Goal: Obtain resource: Download file/media

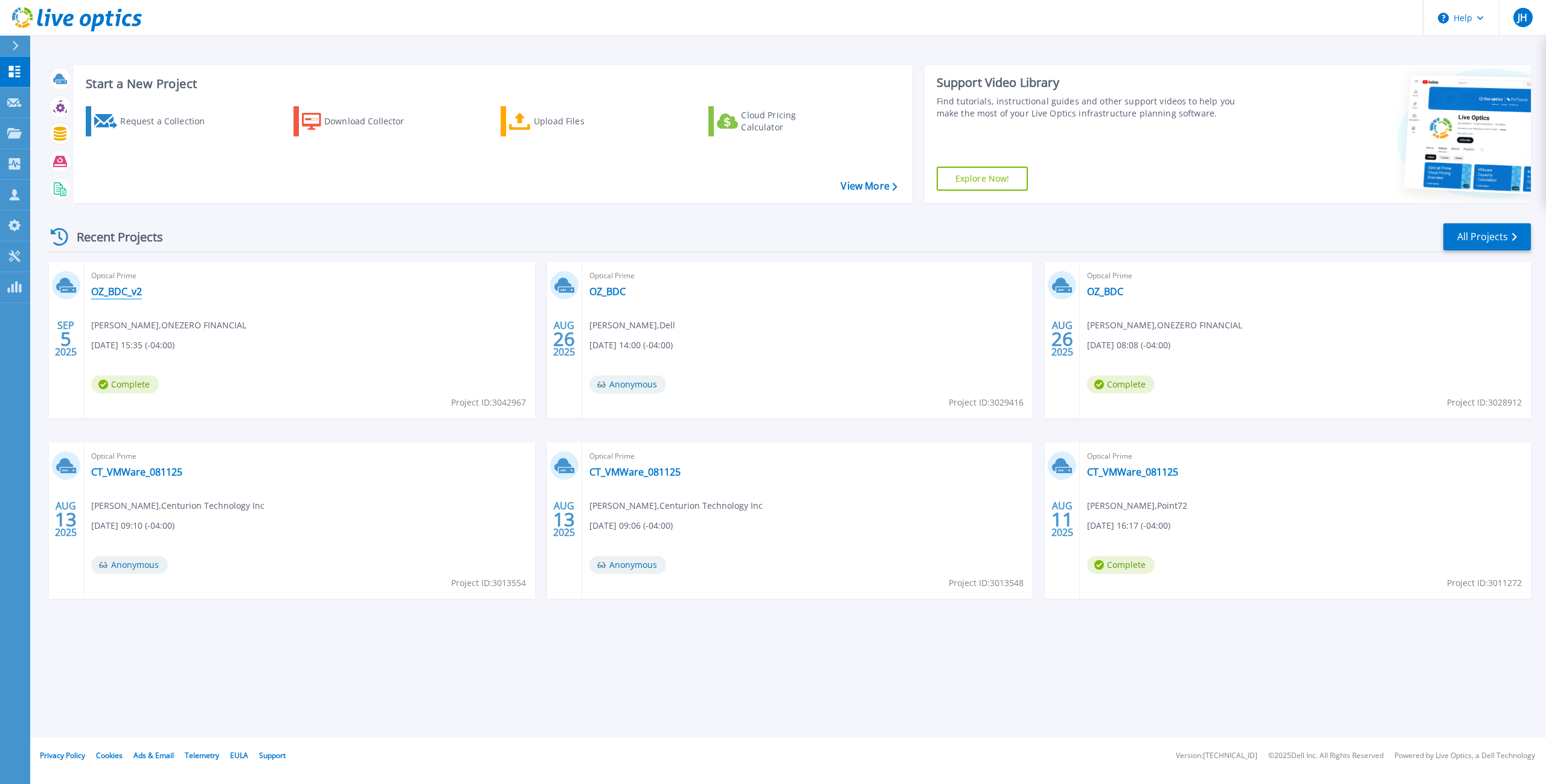
click at [125, 291] on link "OZ_BDC_v2" at bounding box center [116, 291] width 51 height 12
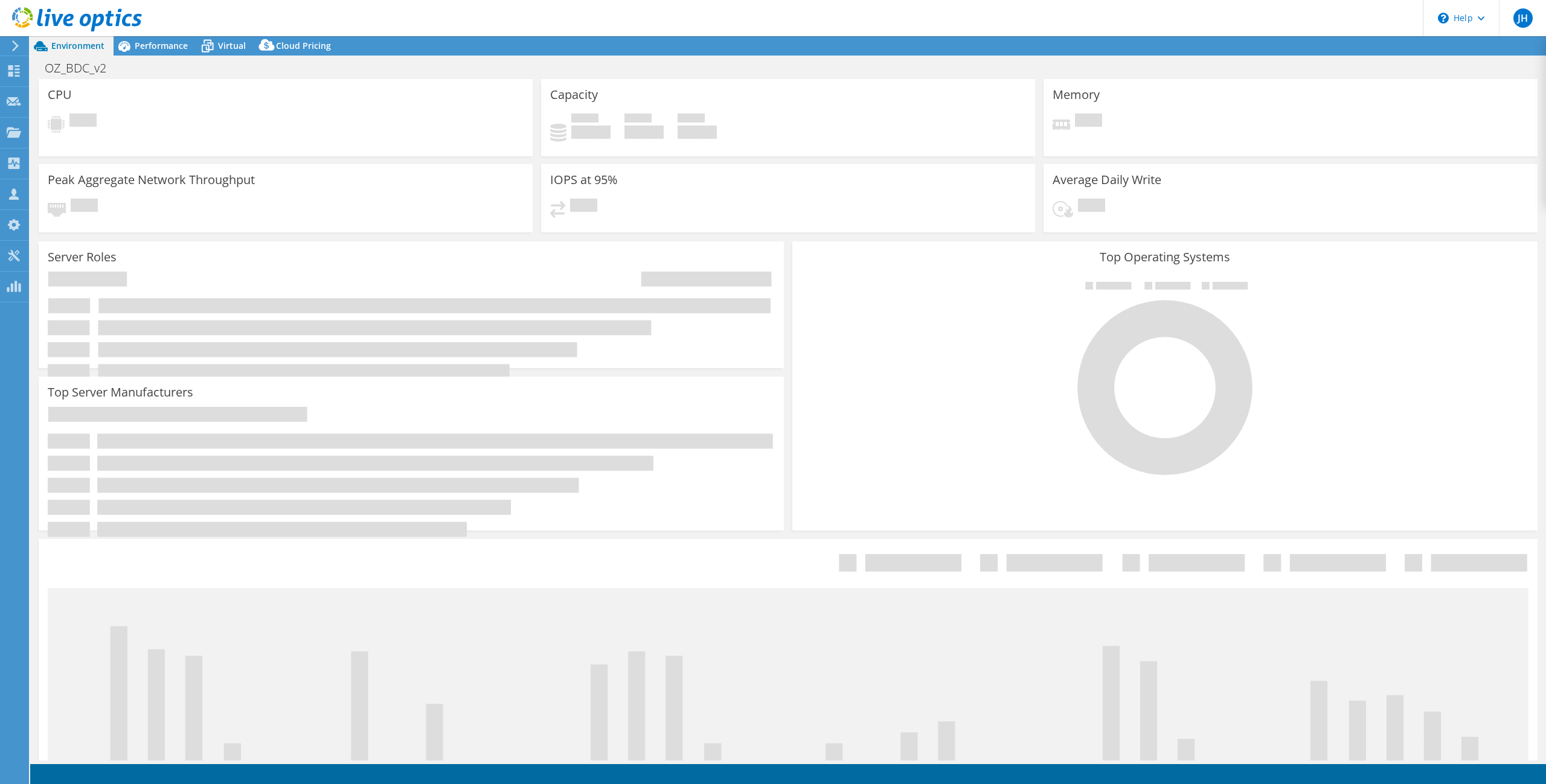
select select "USD"
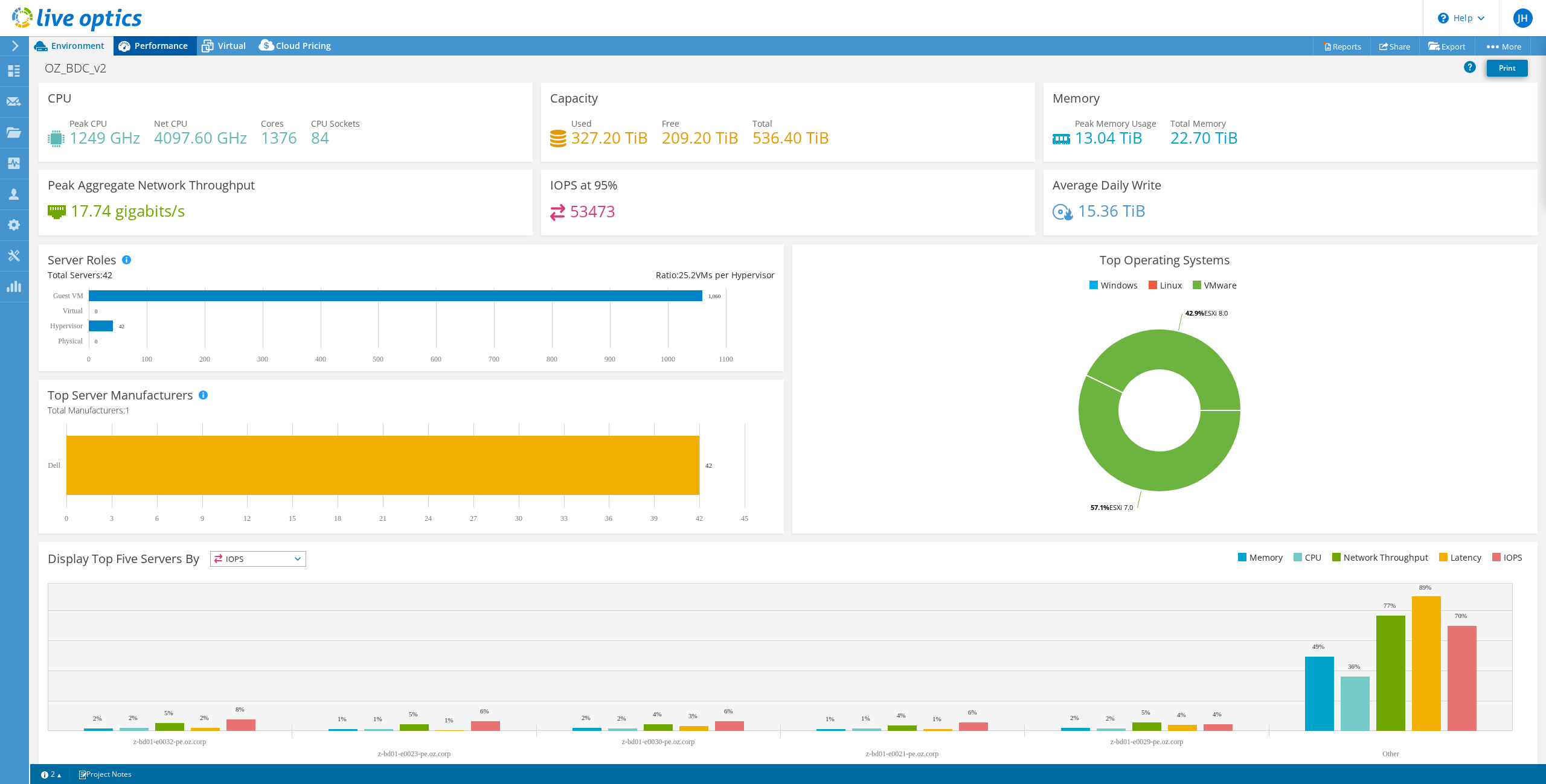
click at [157, 47] on span "Performance" at bounding box center [161, 45] width 53 height 11
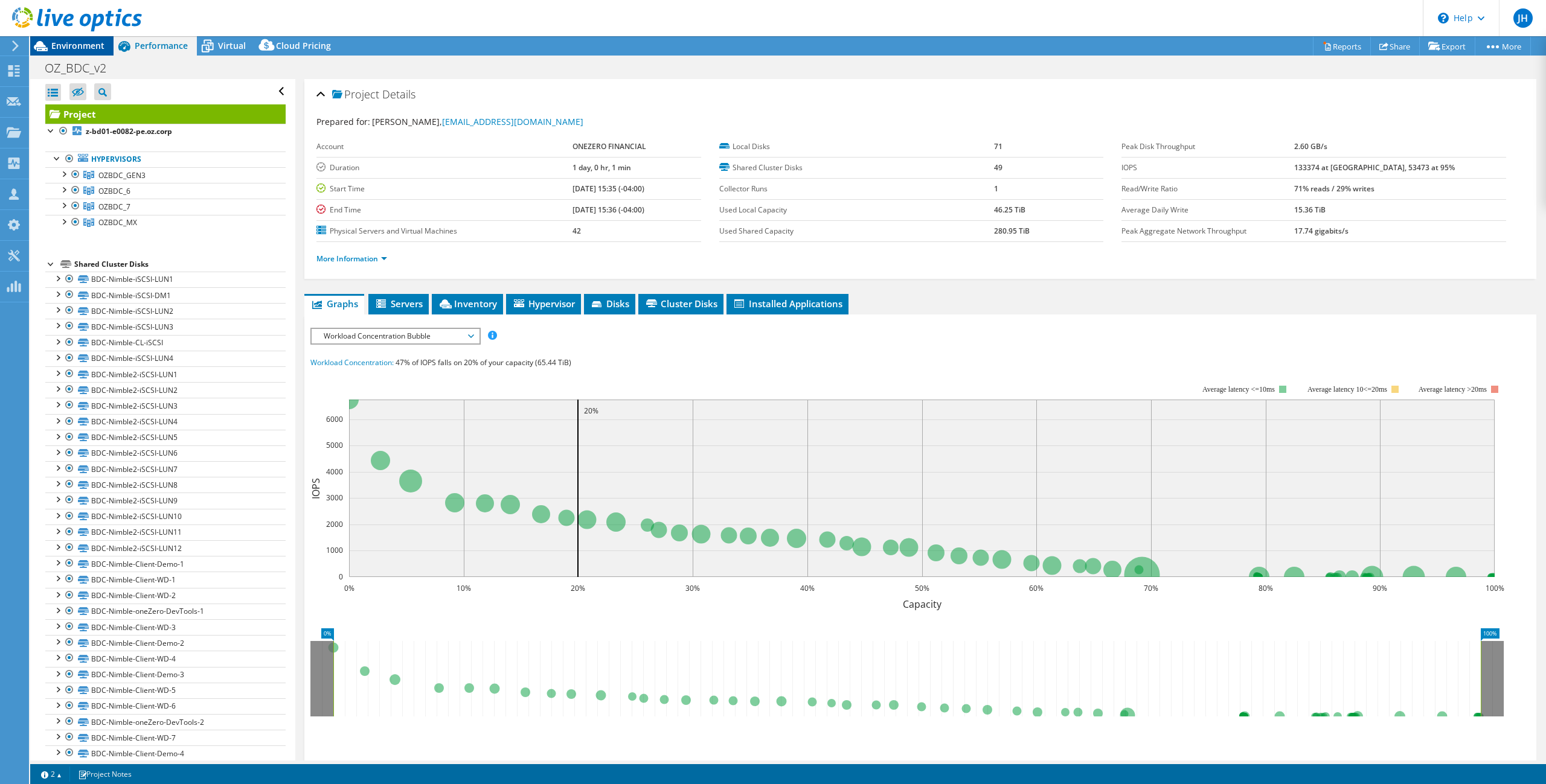
click at [96, 45] on span "Environment" at bounding box center [78, 45] width 53 height 11
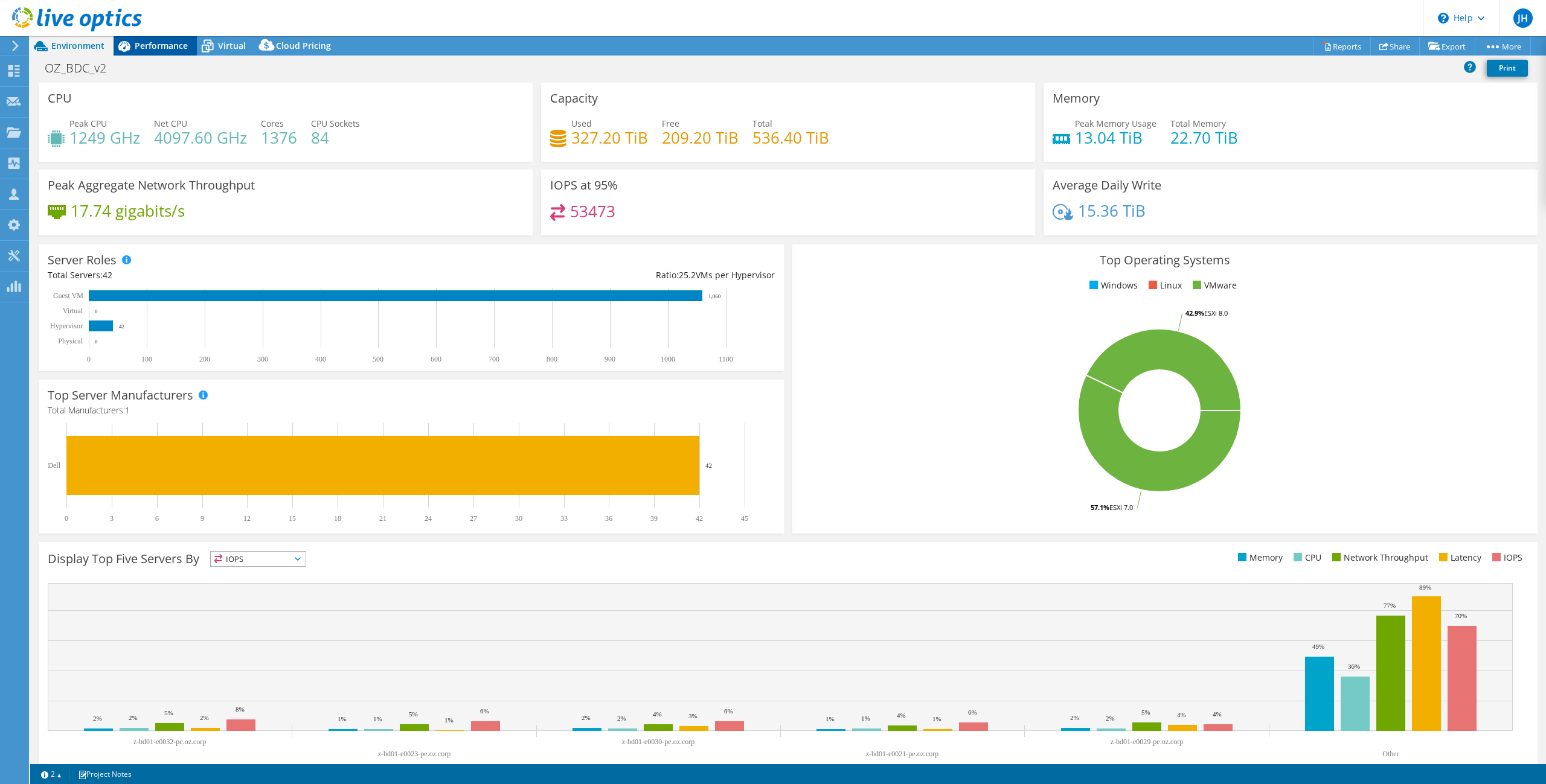
click at [149, 39] on div "Performance" at bounding box center [155, 45] width 83 height 20
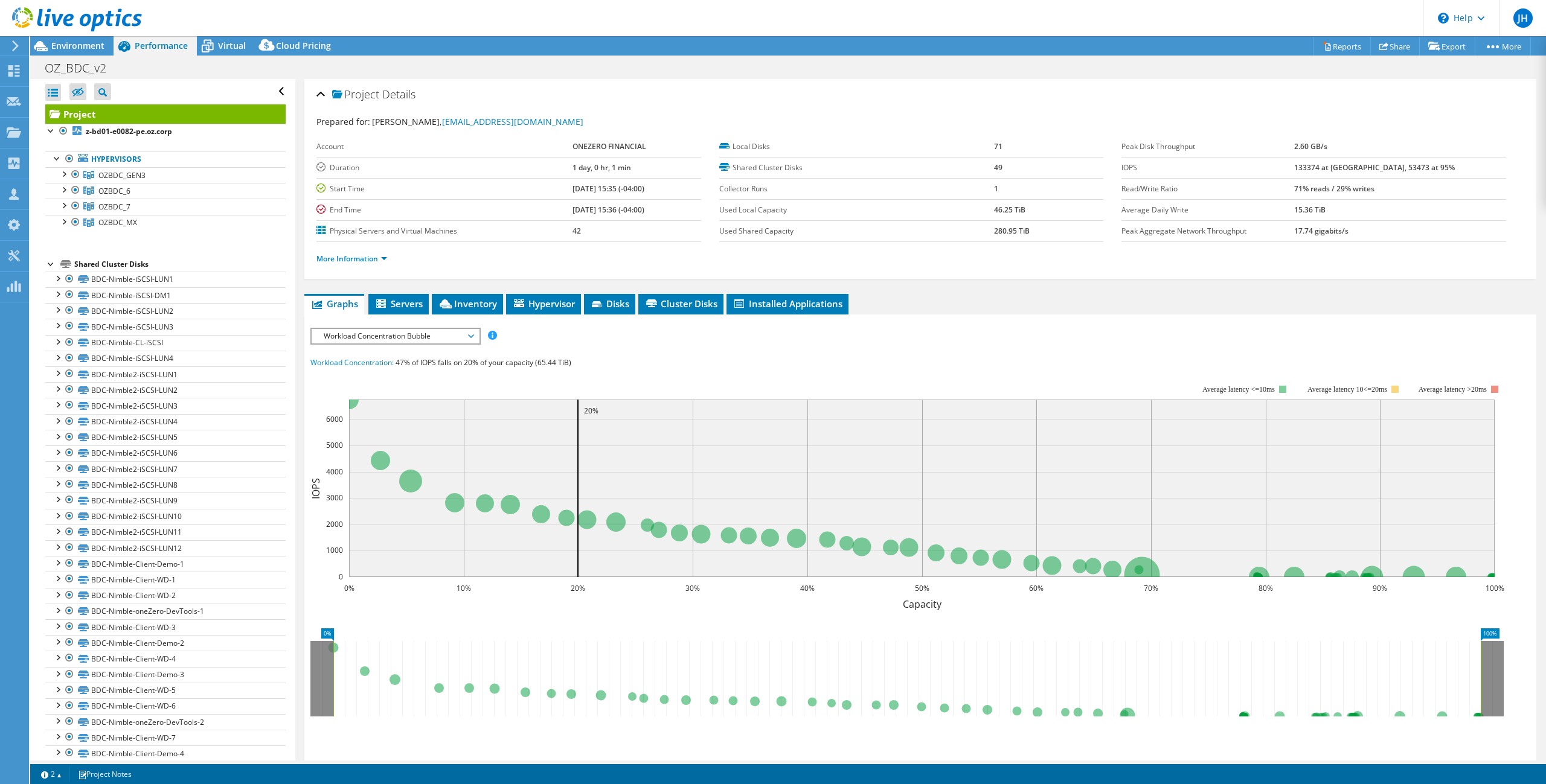
click at [373, 334] on span "Workload Concentration Bubble" at bounding box center [396, 336] width 155 height 15
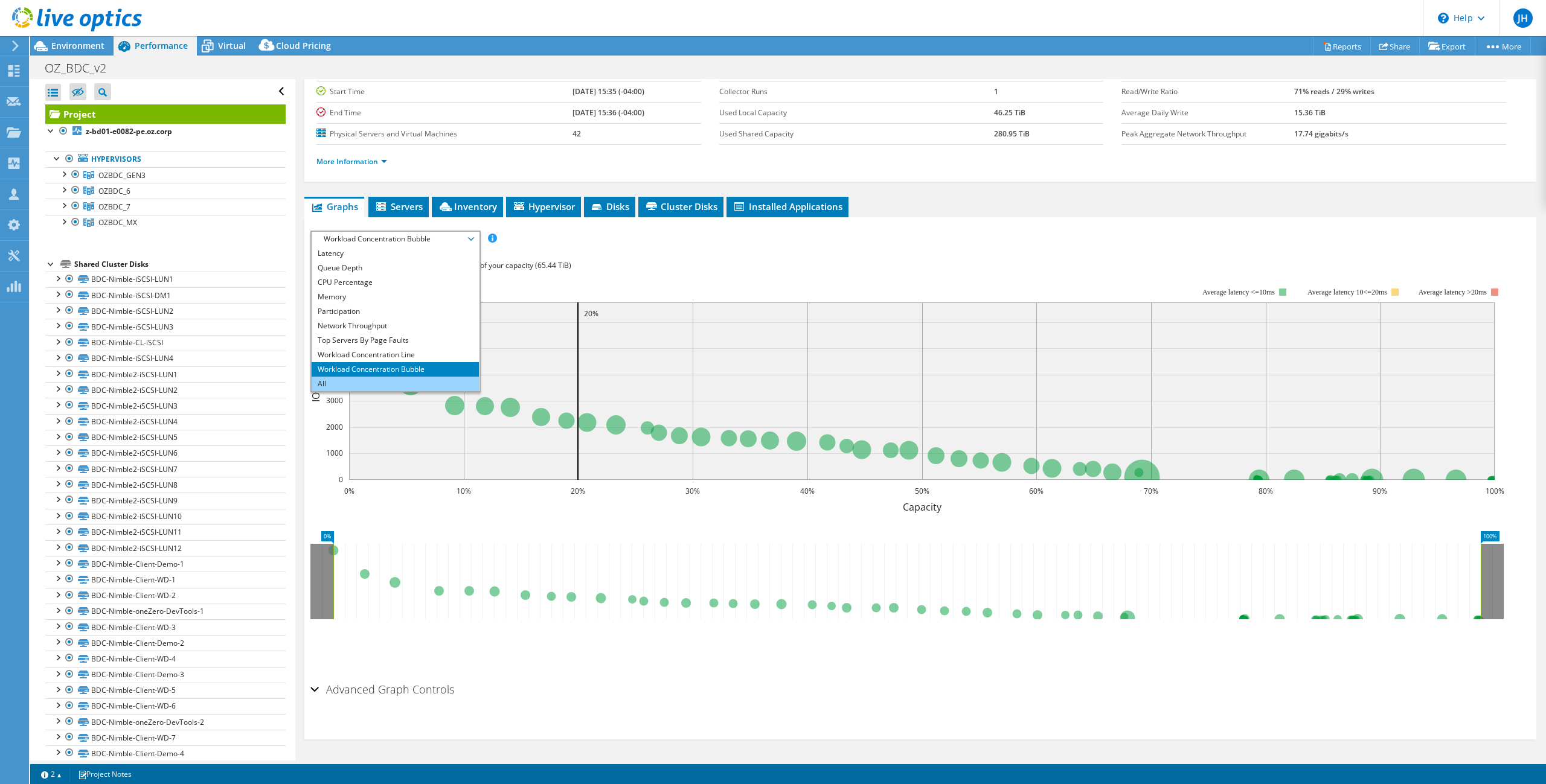
click at [351, 385] on li "All" at bounding box center [395, 383] width 167 height 15
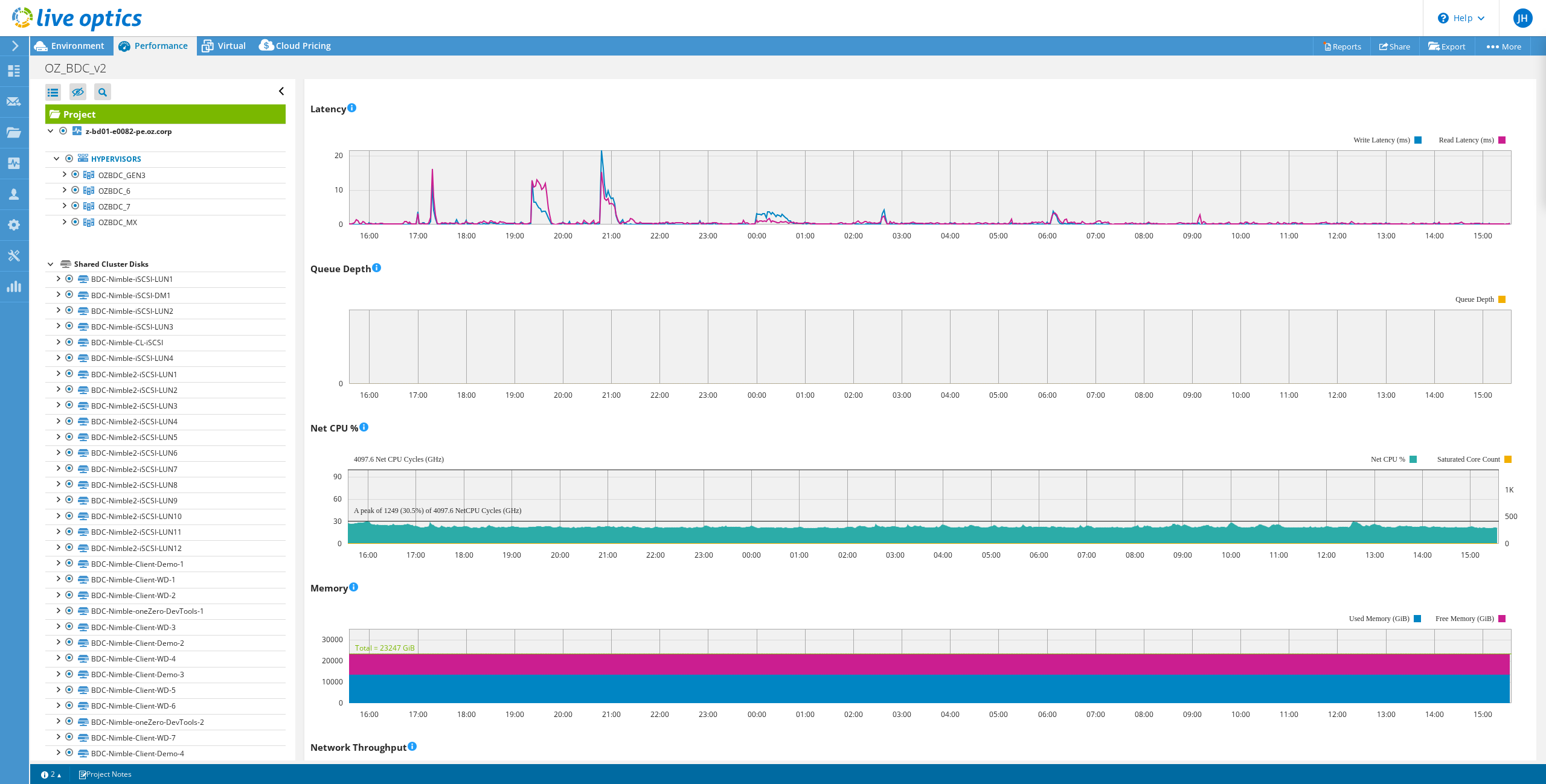
scroll to position [1246, 0]
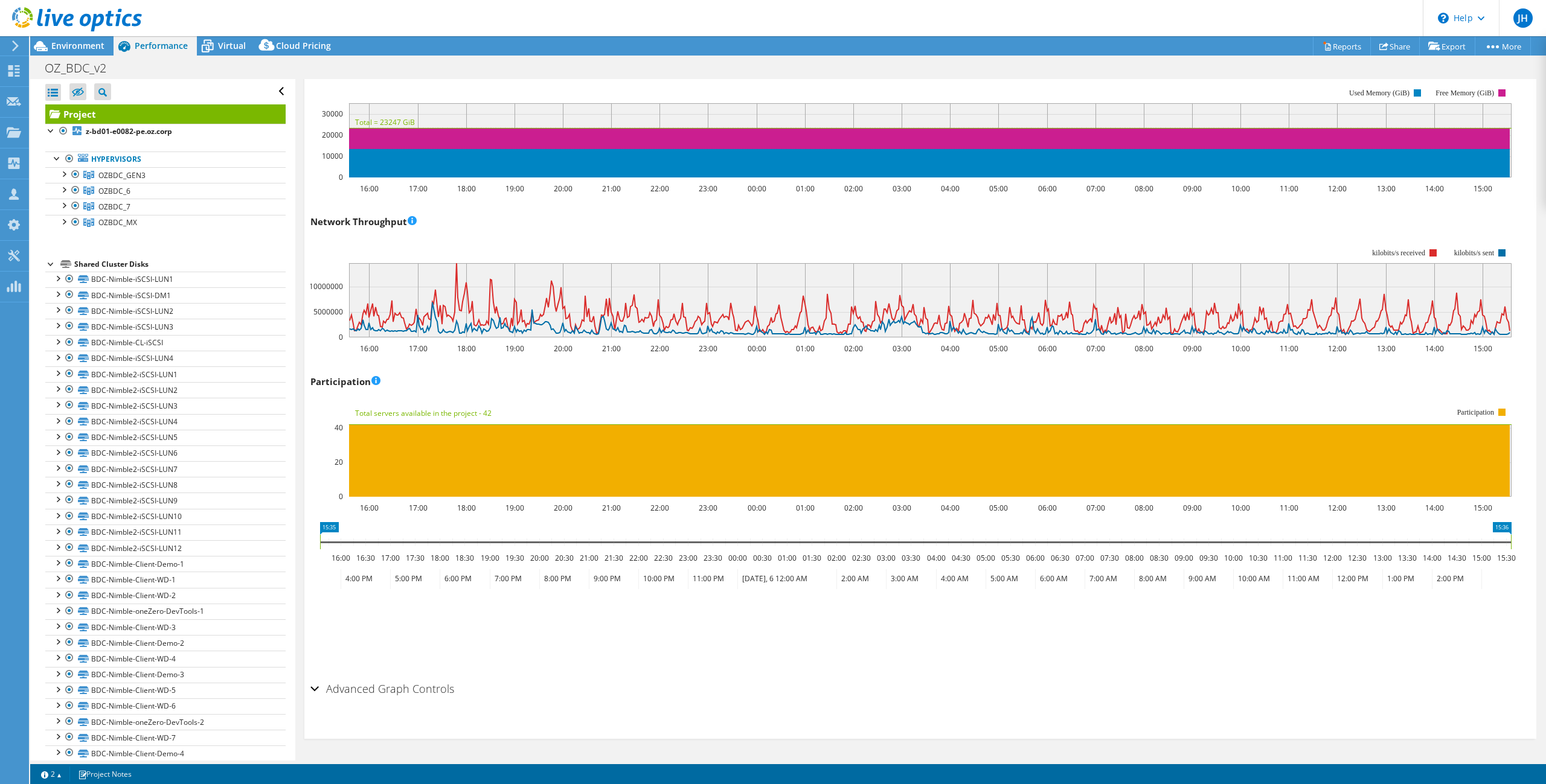
click at [367, 687] on h2 "Advanced Graph Controls" at bounding box center [382, 689] width 143 height 24
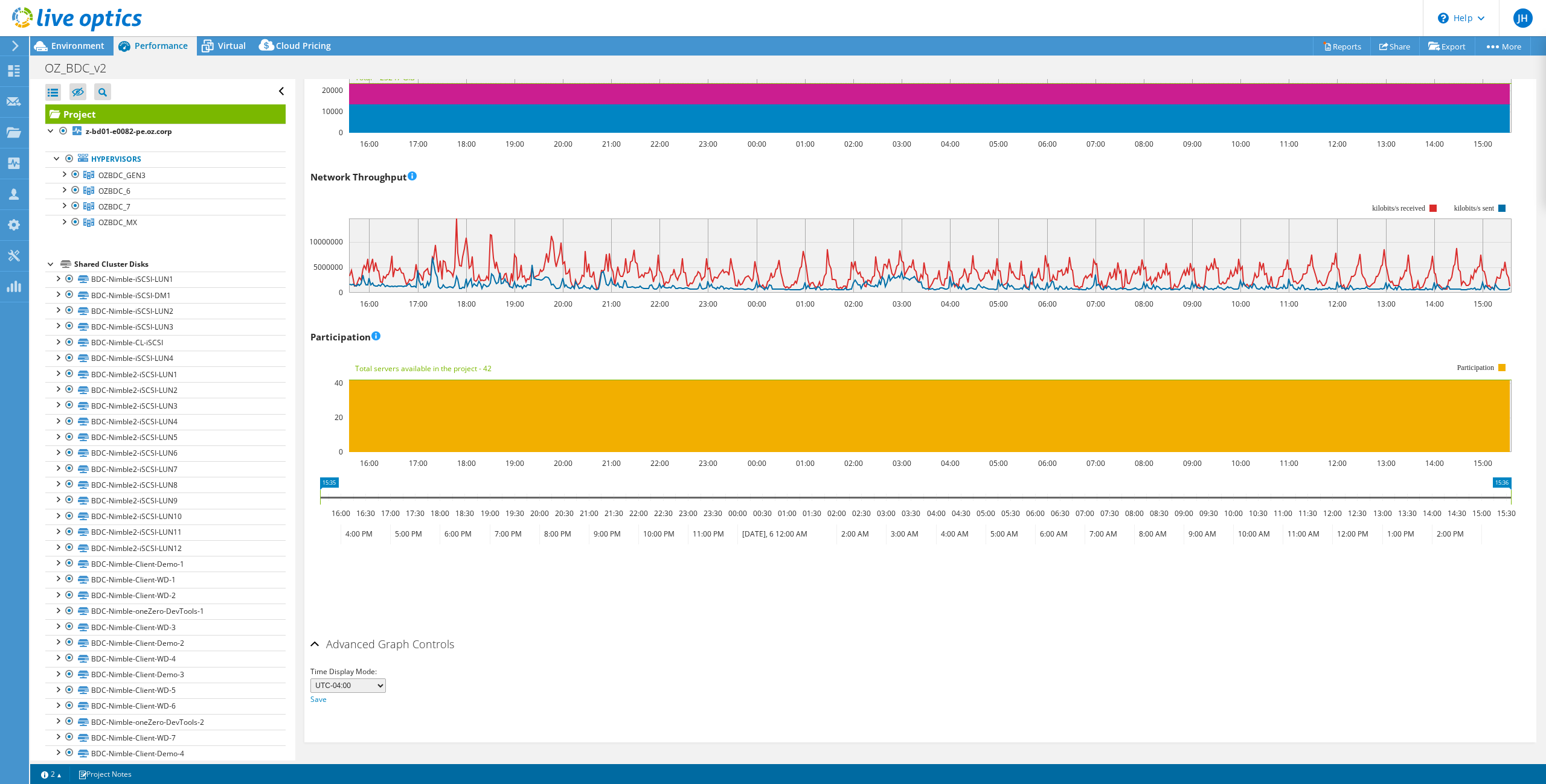
scroll to position [1292, 0]
select select "-120"
click at [317, 697] on link "Save" at bounding box center [319, 699] width 16 height 10
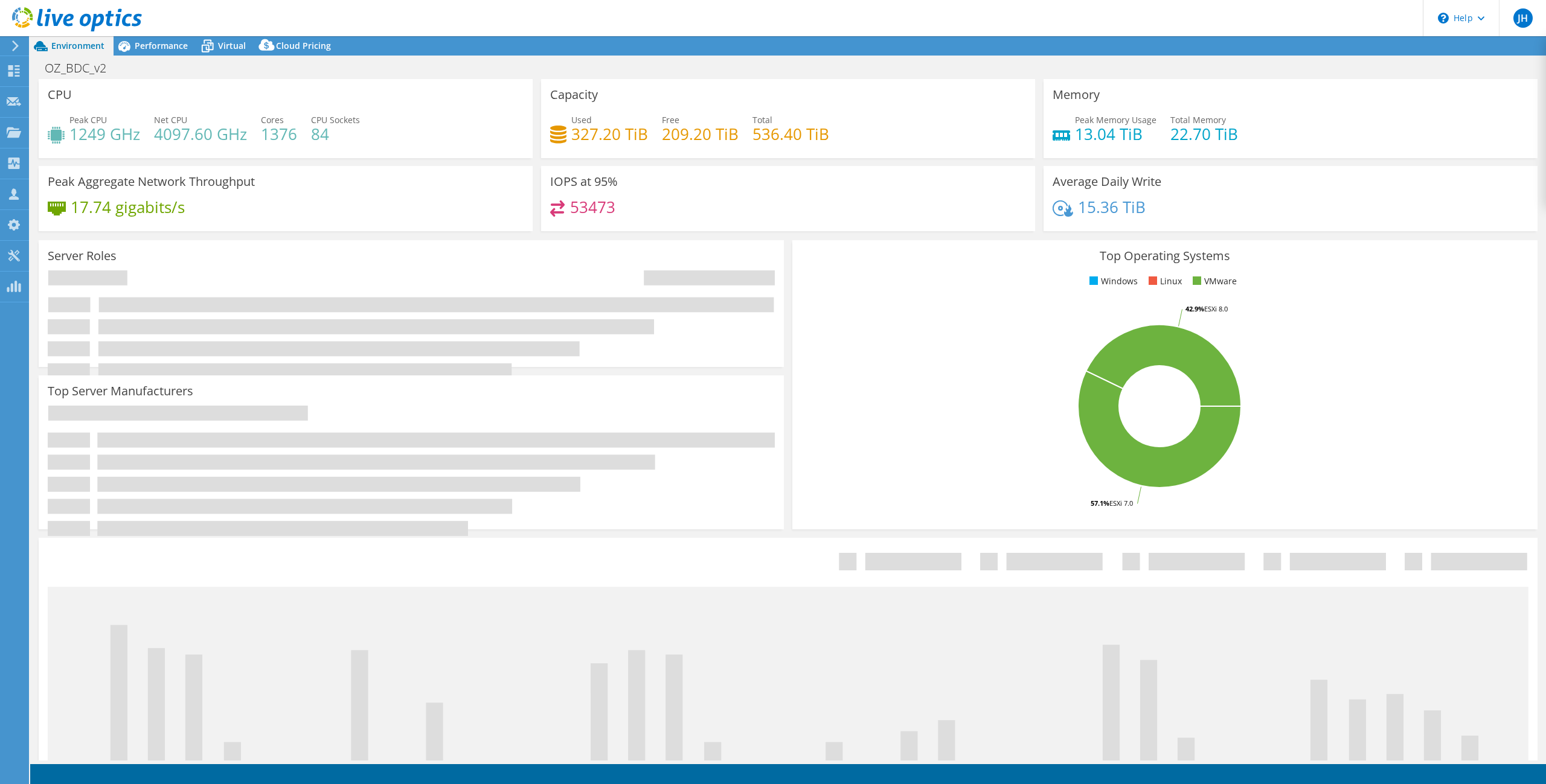
select select "USD"
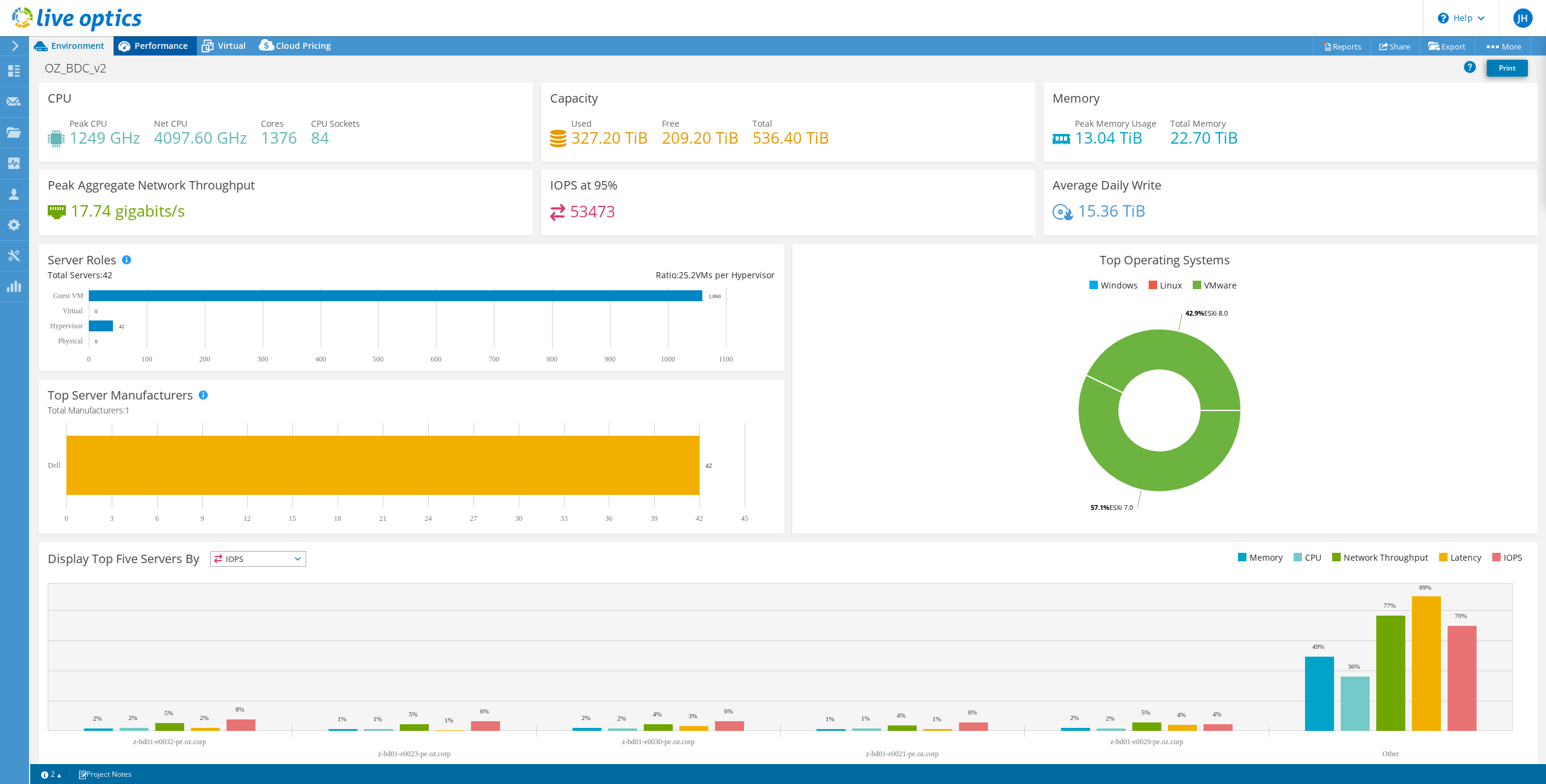
click at [151, 46] on span "Performance" at bounding box center [161, 45] width 53 height 11
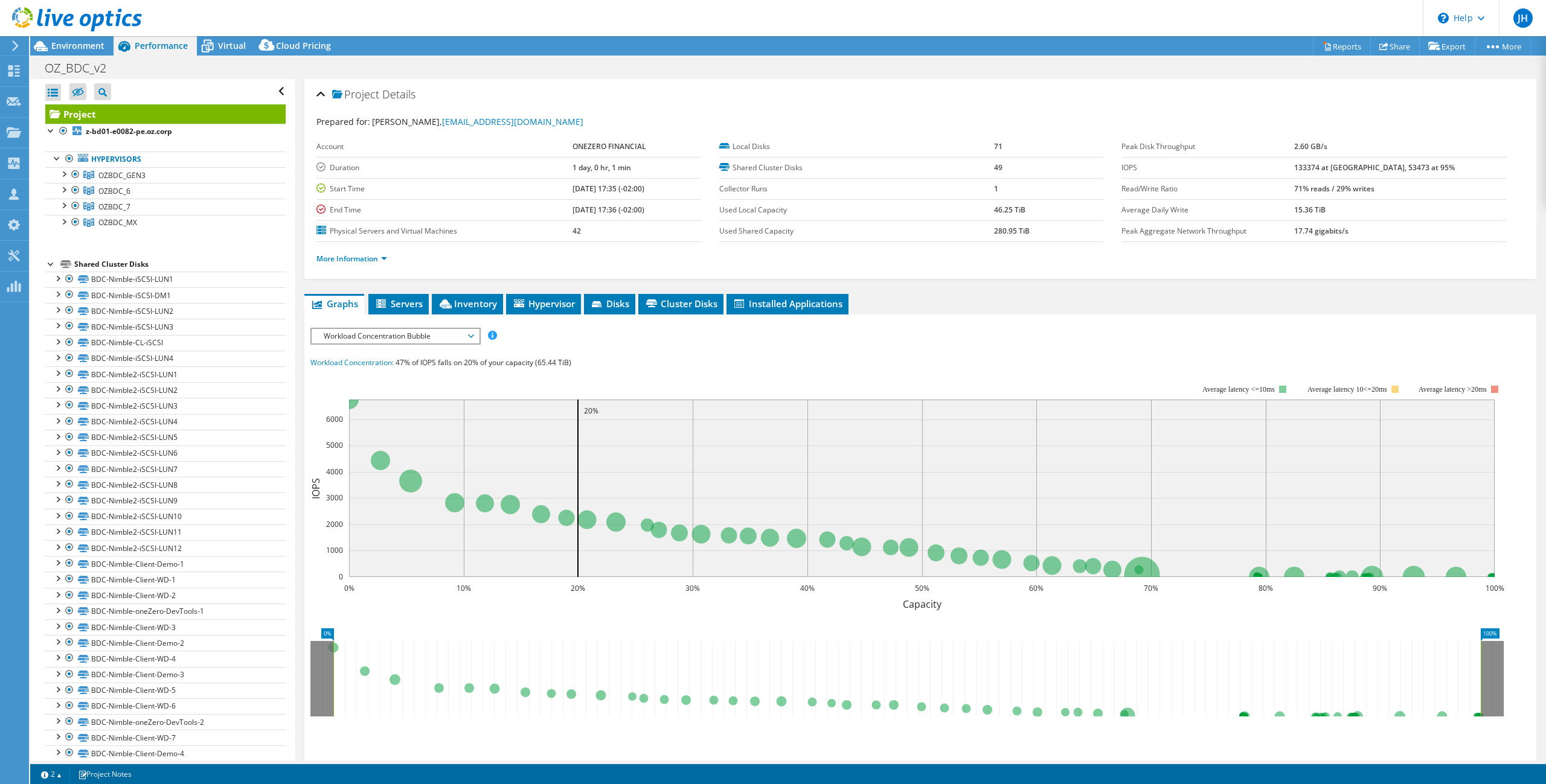
scroll to position [97, 0]
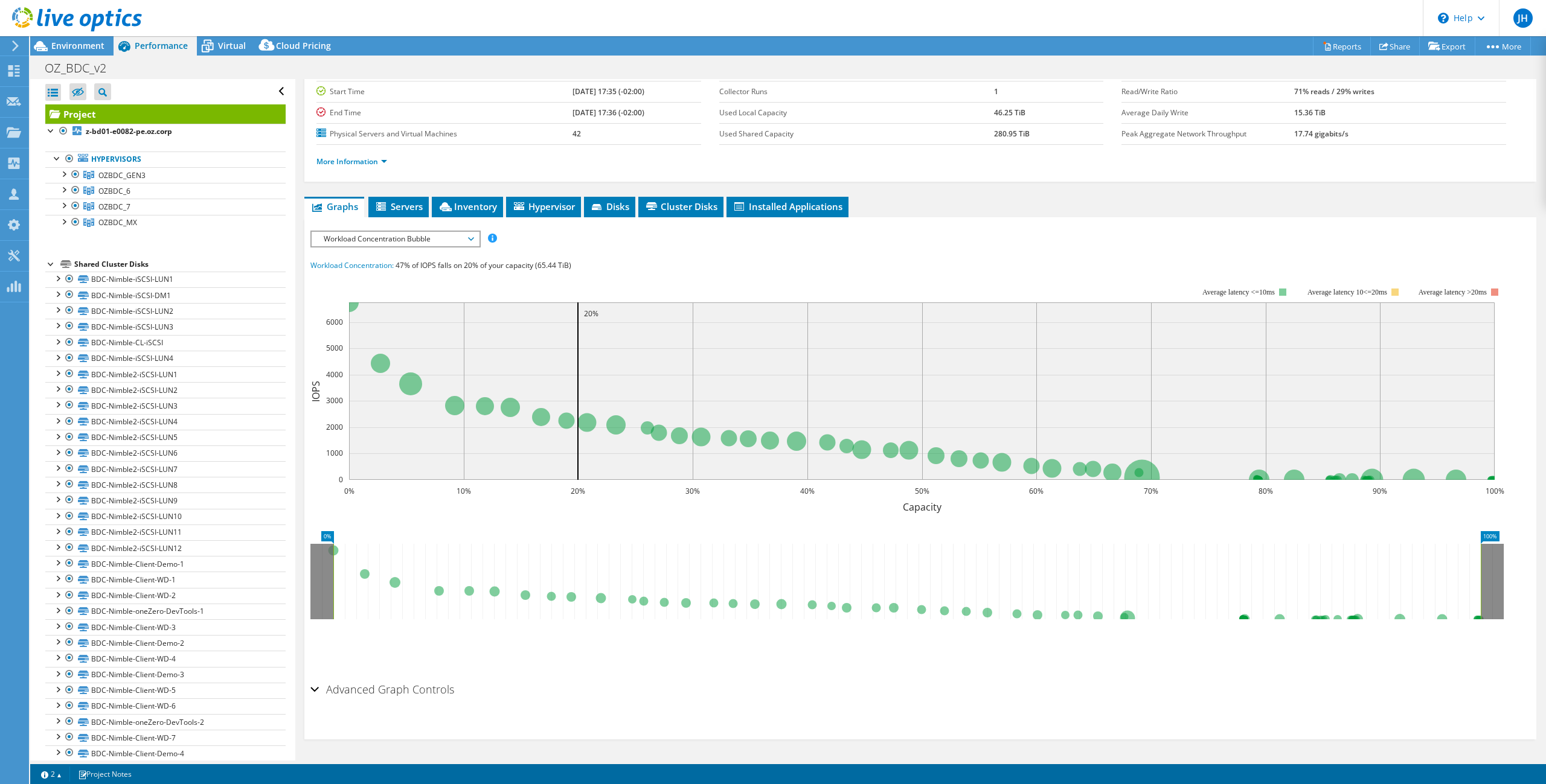
click at [411, 237] on span "Workload Concentration Bubble" at bounding box center [396, 239] width 155 height 15
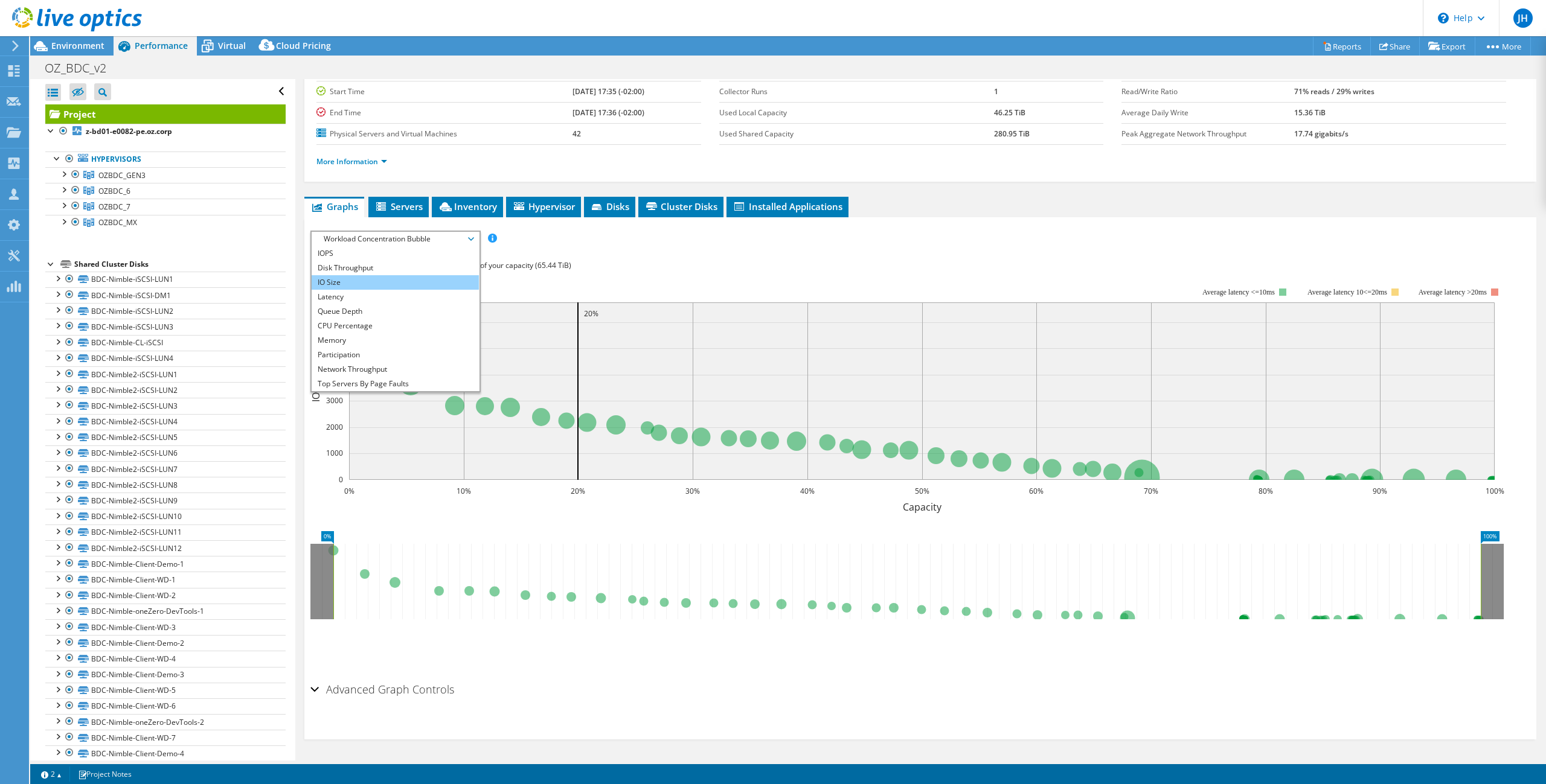
click at [374, 283] on li "IO Size" at bounding box center [395, 282] width 167 height 15
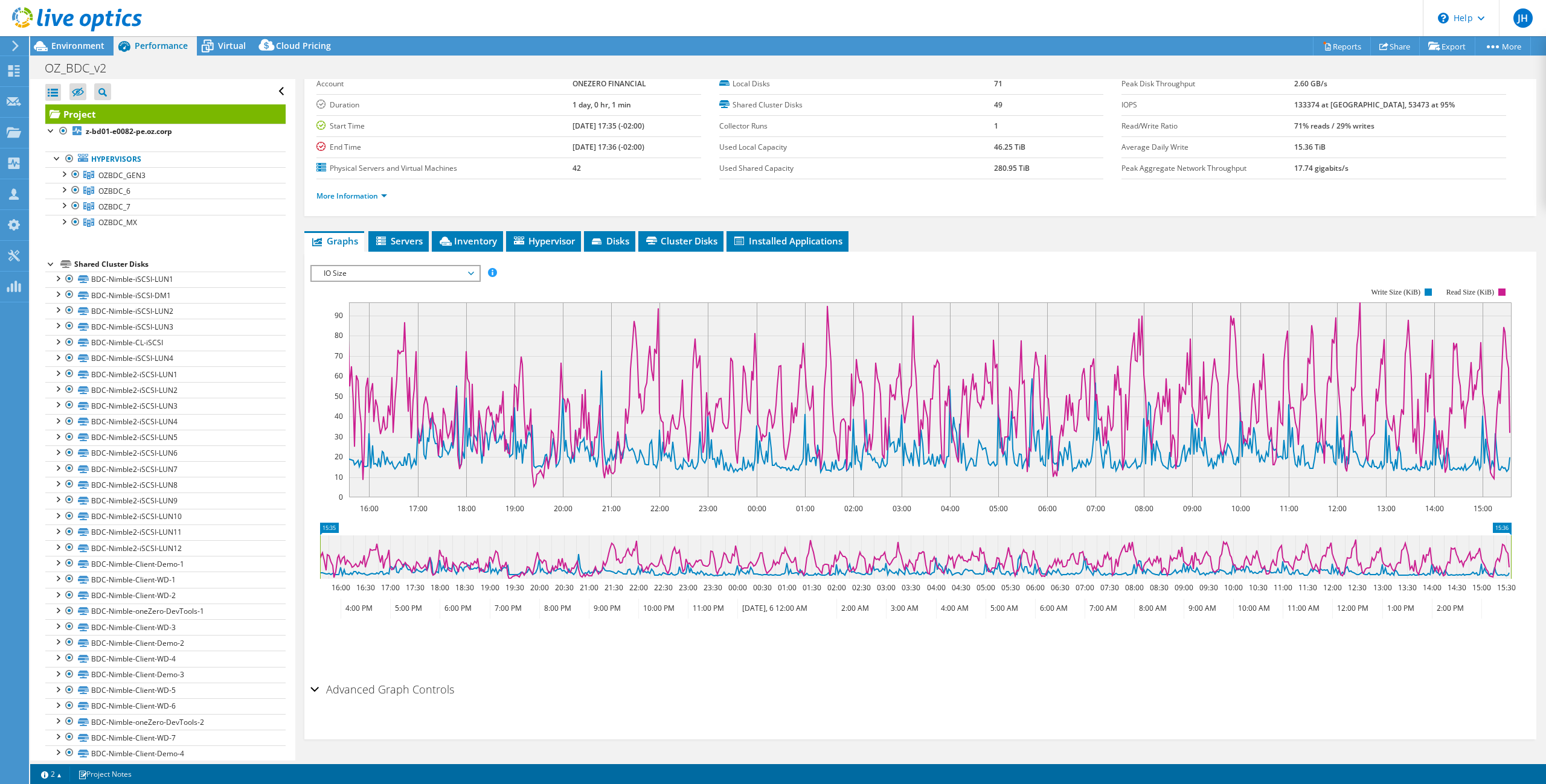
scroll to position [0, 0]
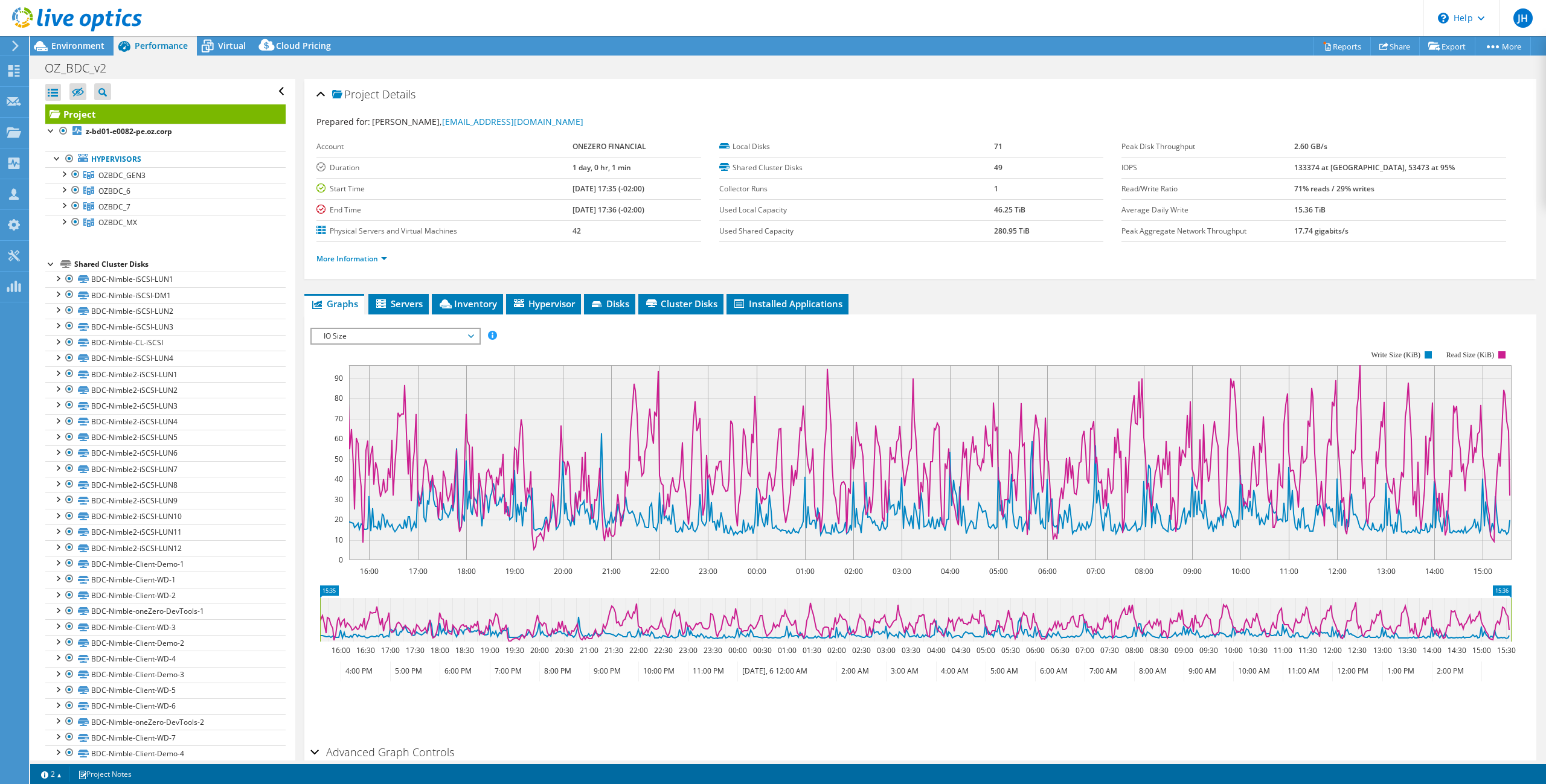
click at [361, 335] on span "IO Size" at bounding box center [396, 336] width 155 height 15
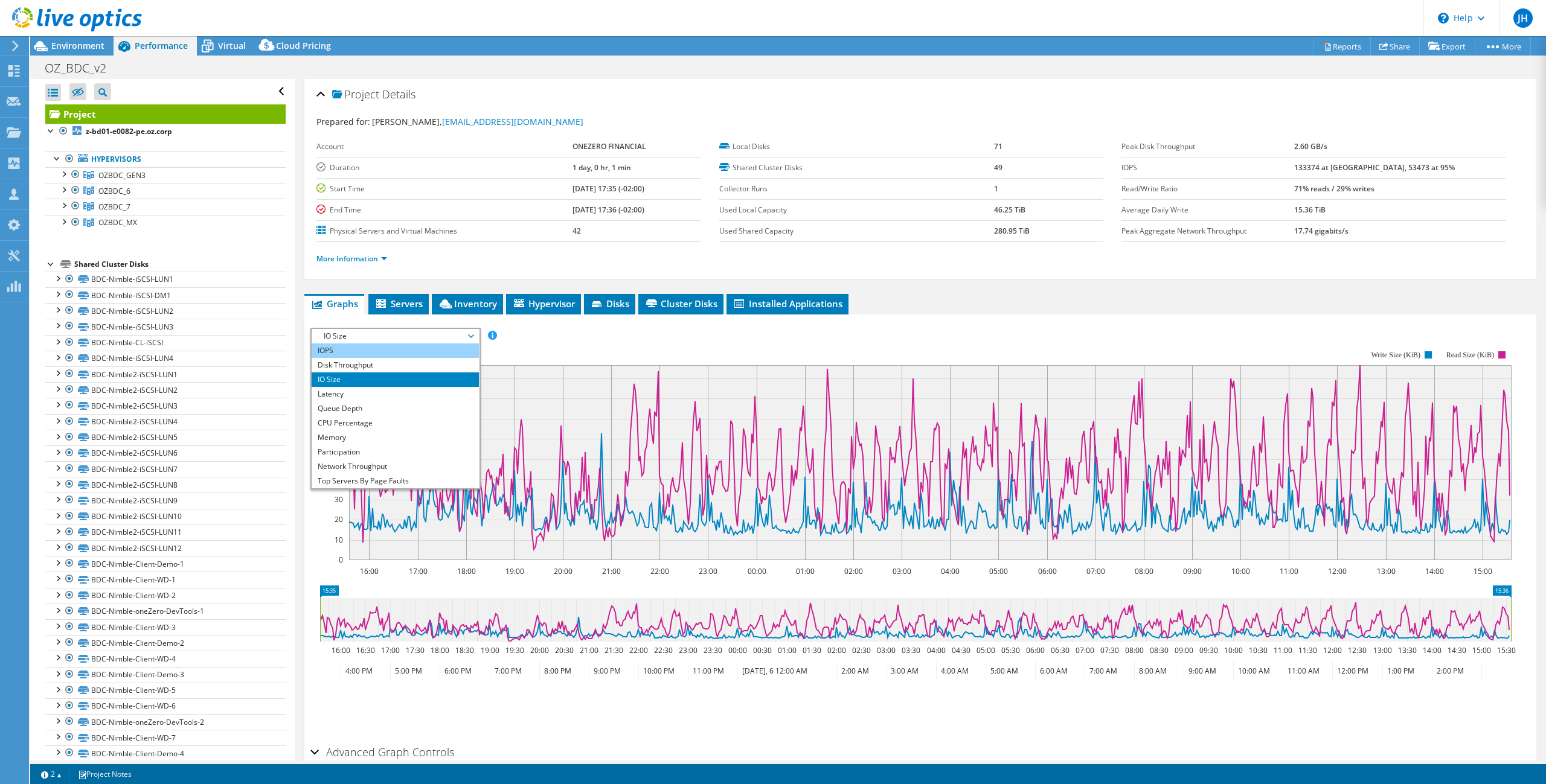
click at [348, 349] on li "IOPS" at bounding box center [395, 351] width 167 height 15
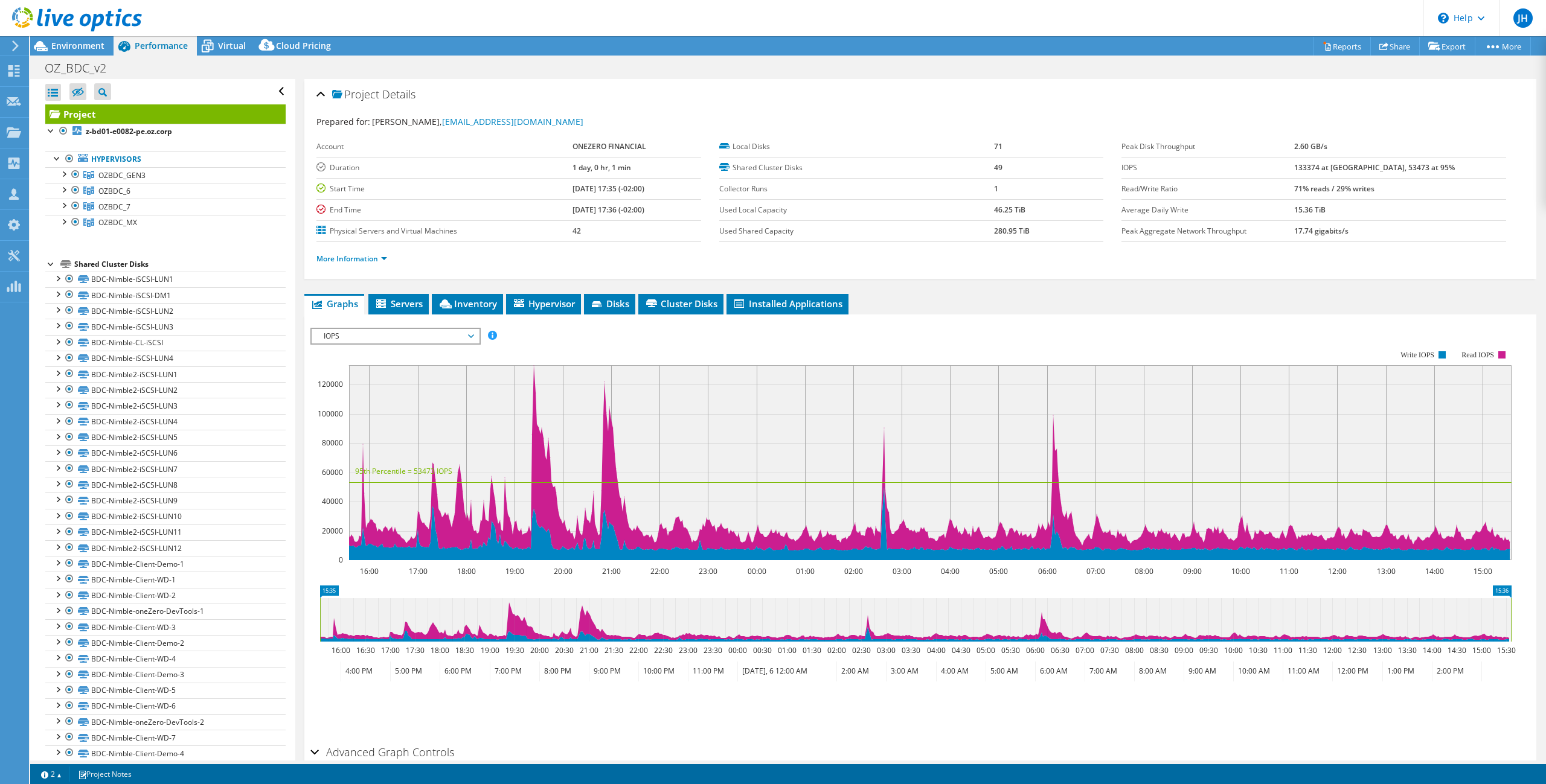
click at [441, 337] on span "IOPS" at bounding box center [396, 336] width 155 height 15
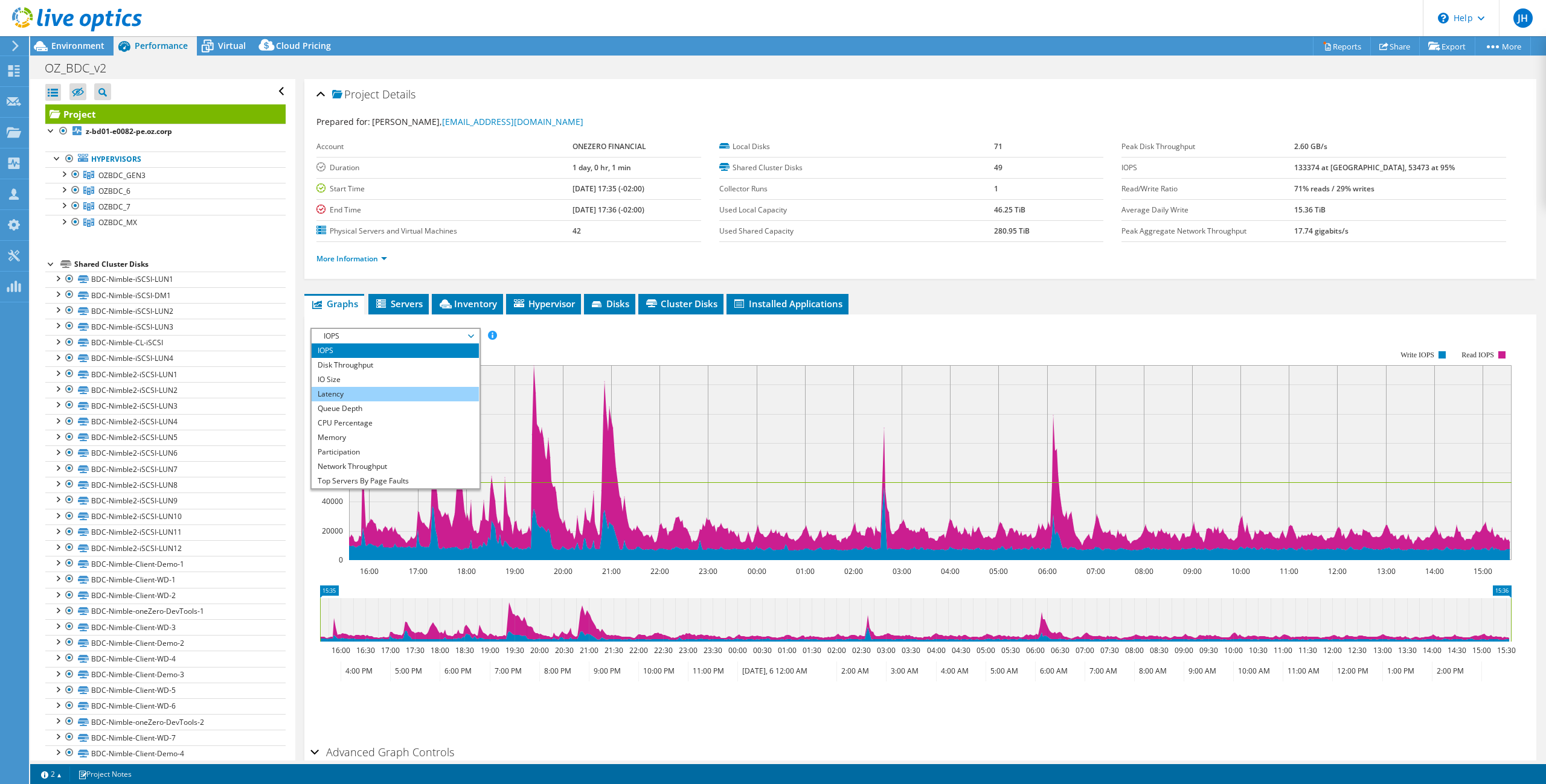
click at [348, 400] on li "Latency" at bounding box center [395, 394] width 167 height 15
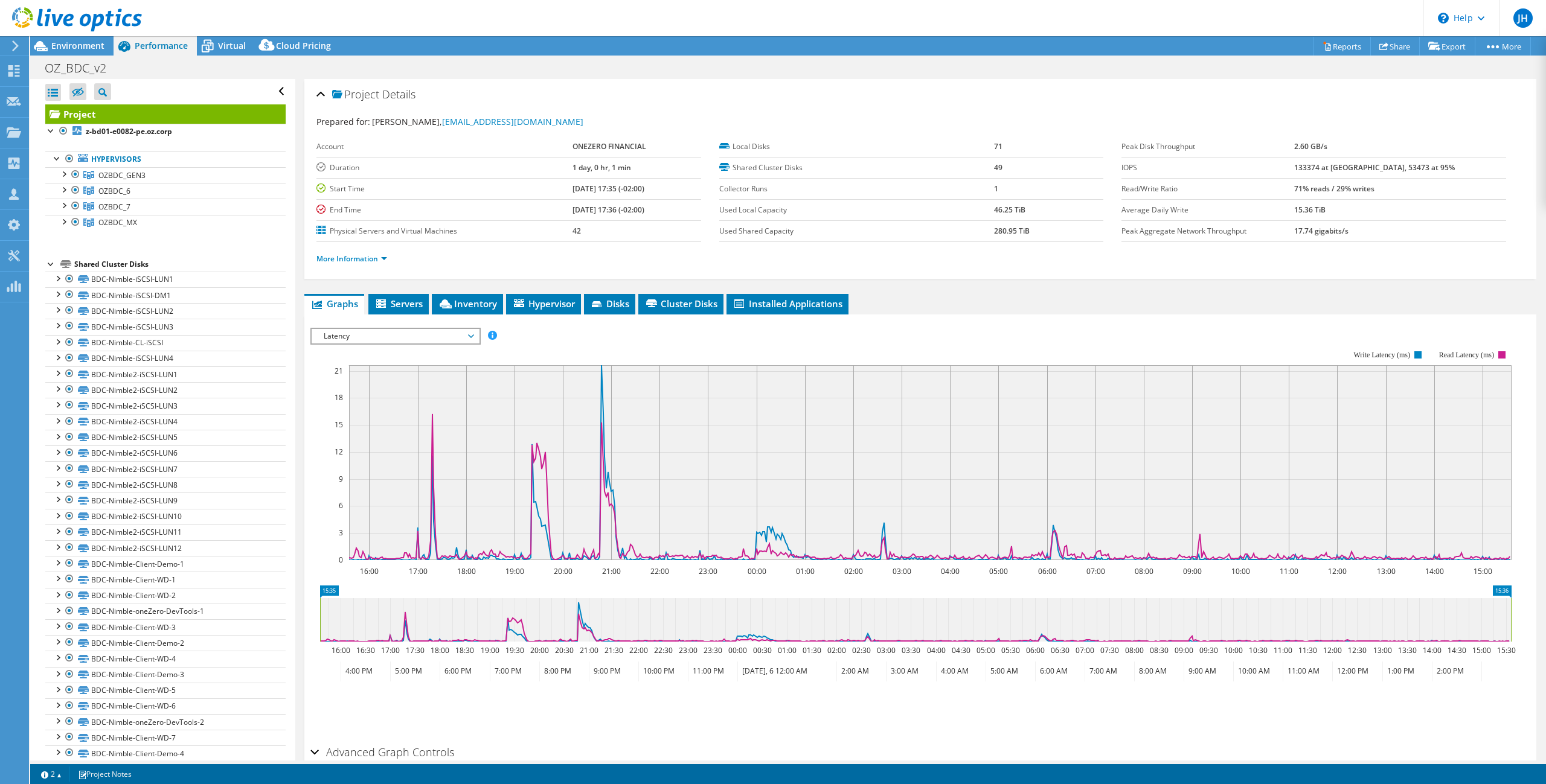
click at [422, 337] on span "Latency" at bounding box center [396, 336] width 155 height 15
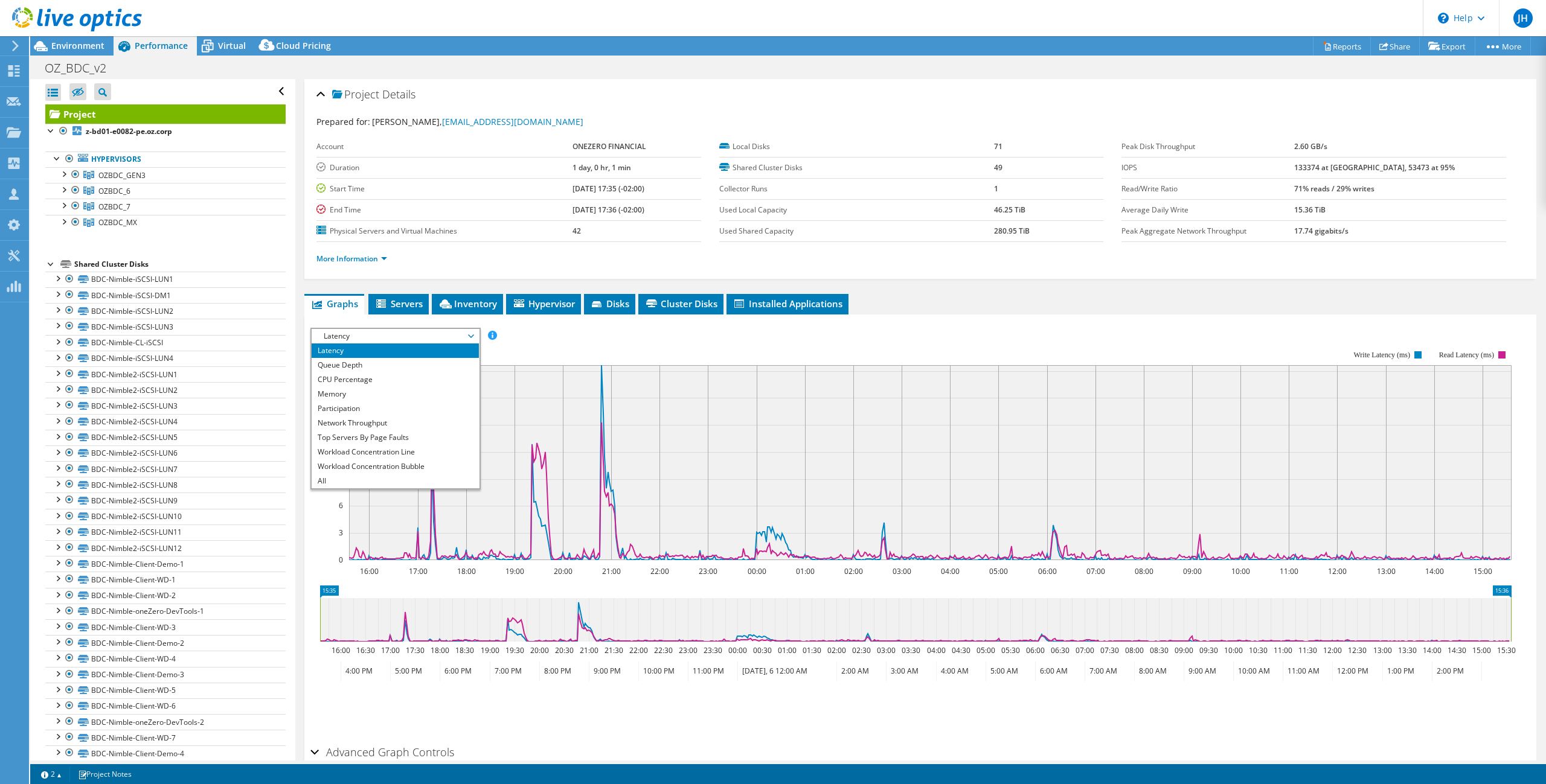
scroll to position [63, 0]
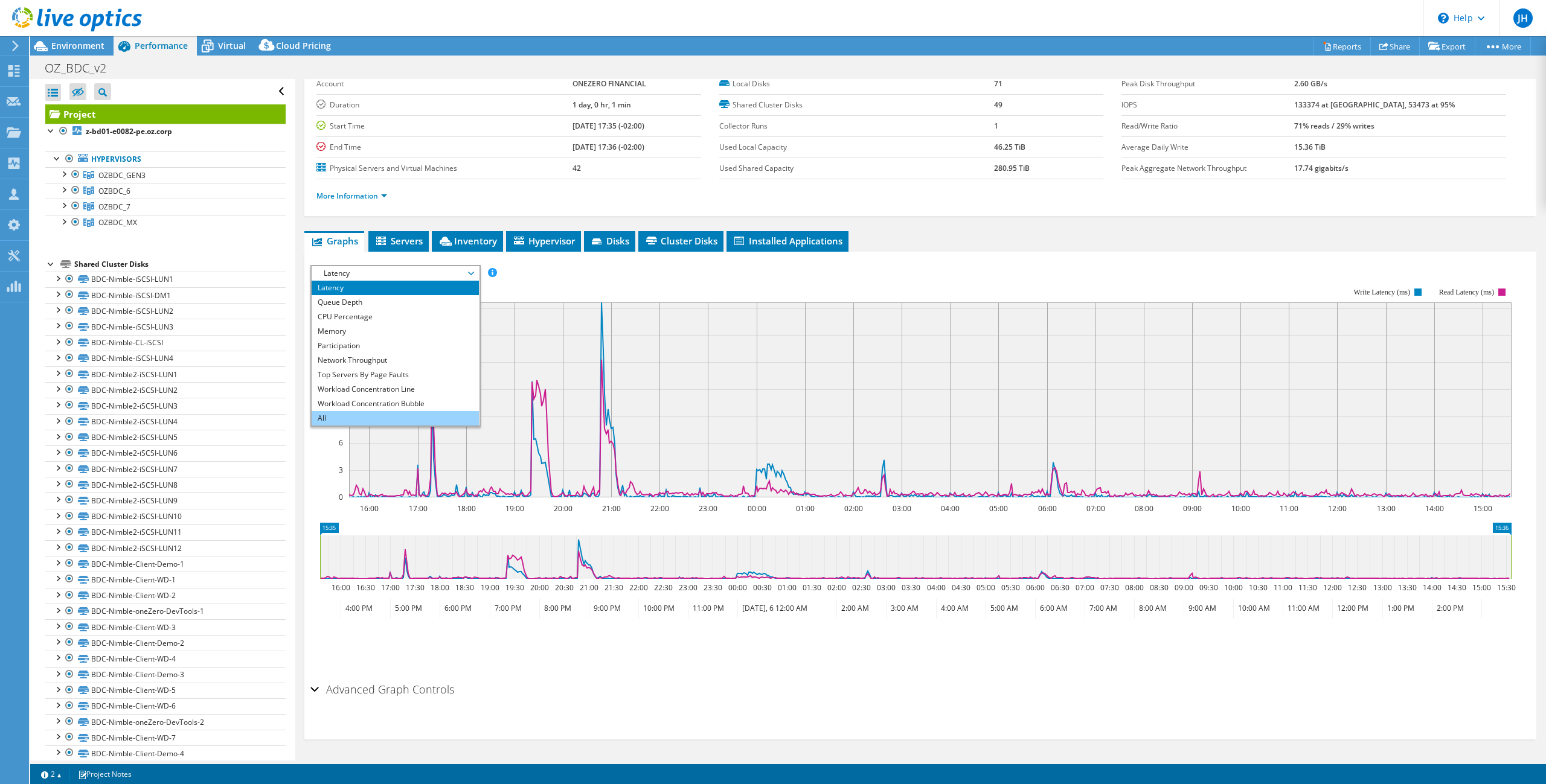
click at [329, 414] on li "All" at bounding box center [395, 418] width 167 height 15
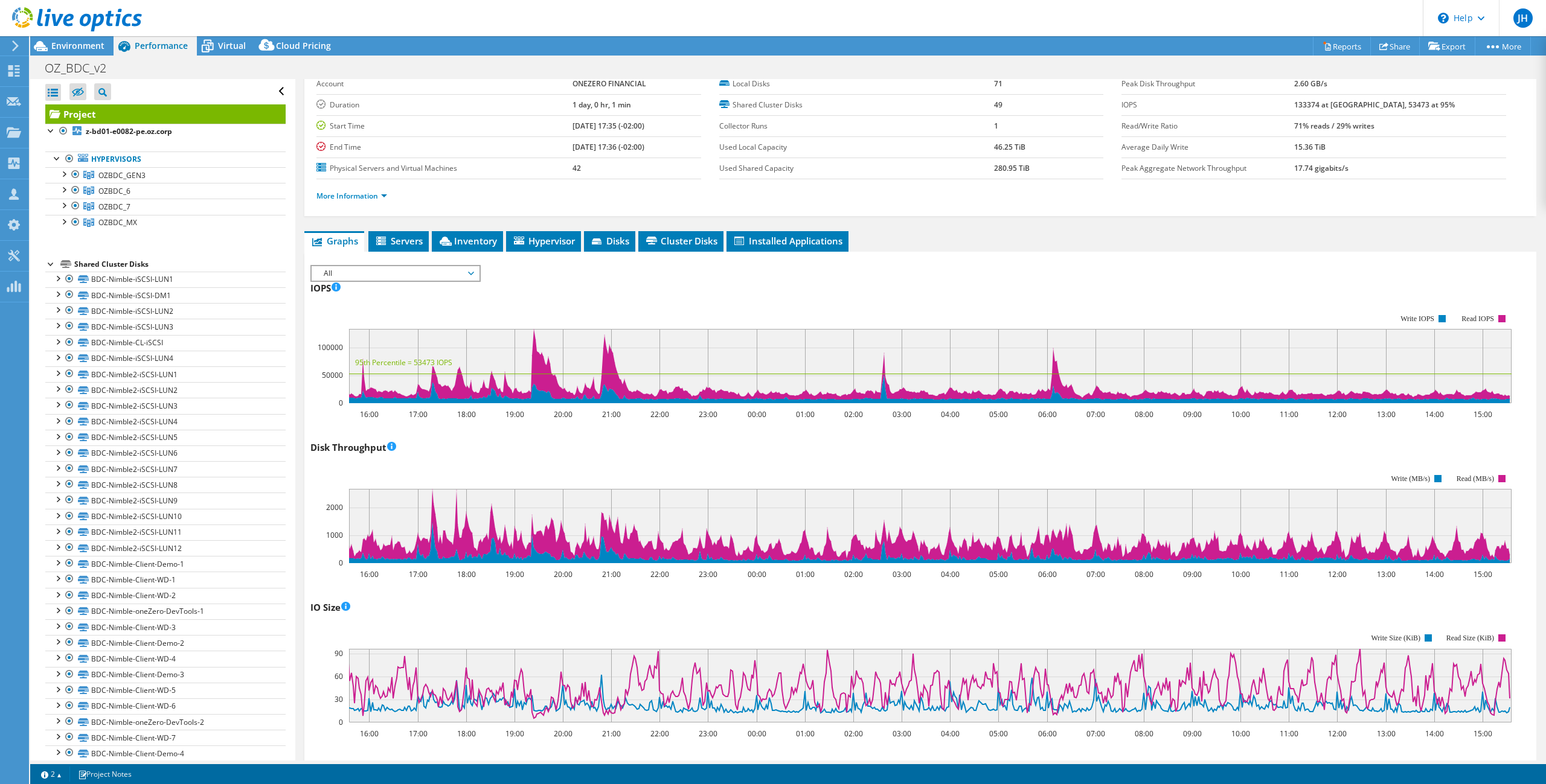
scroll to position [0, 0]
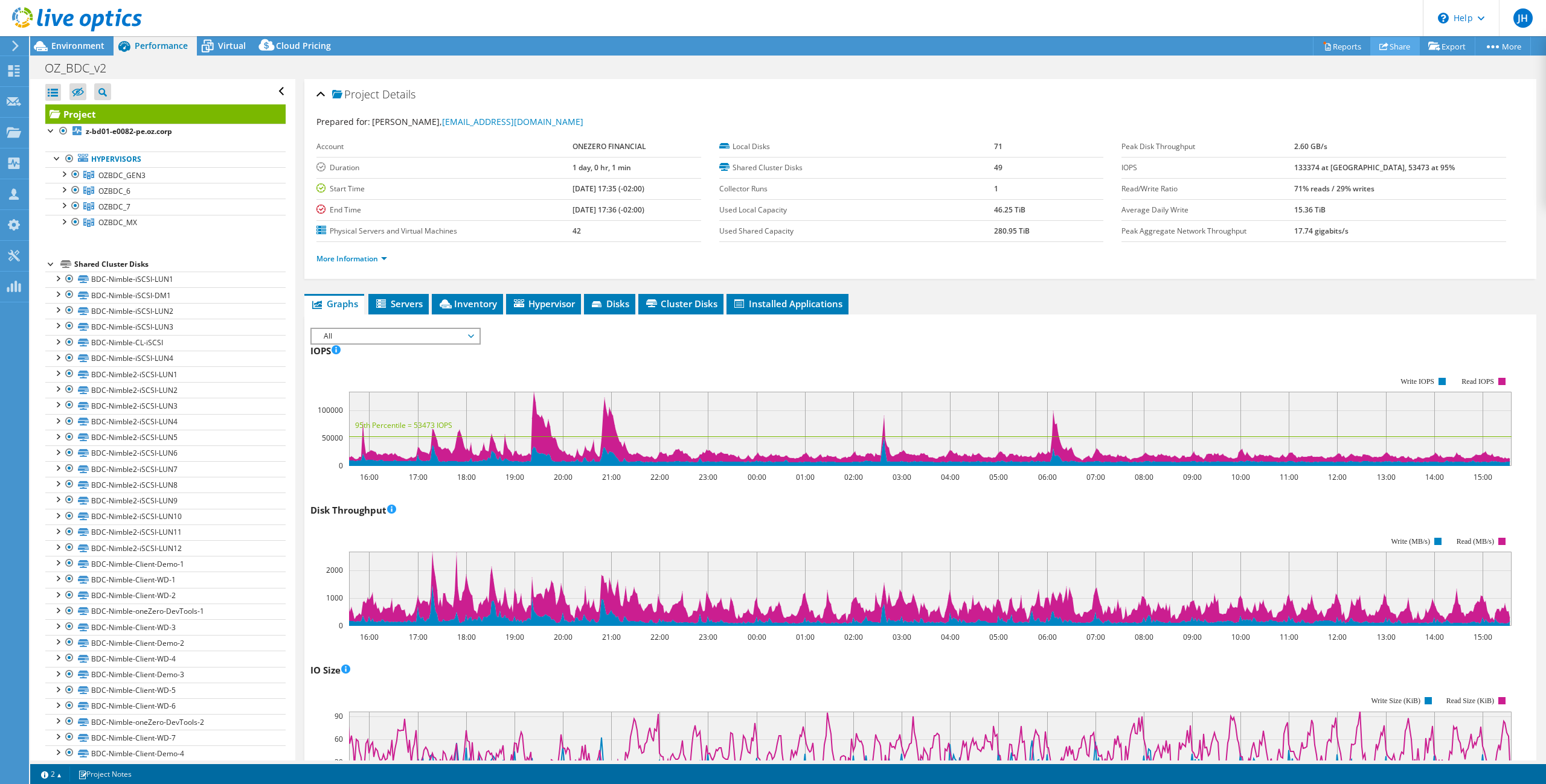
click at [1399, 48] on link "Share" at bounding box center [1395, 46] width 49 height 19
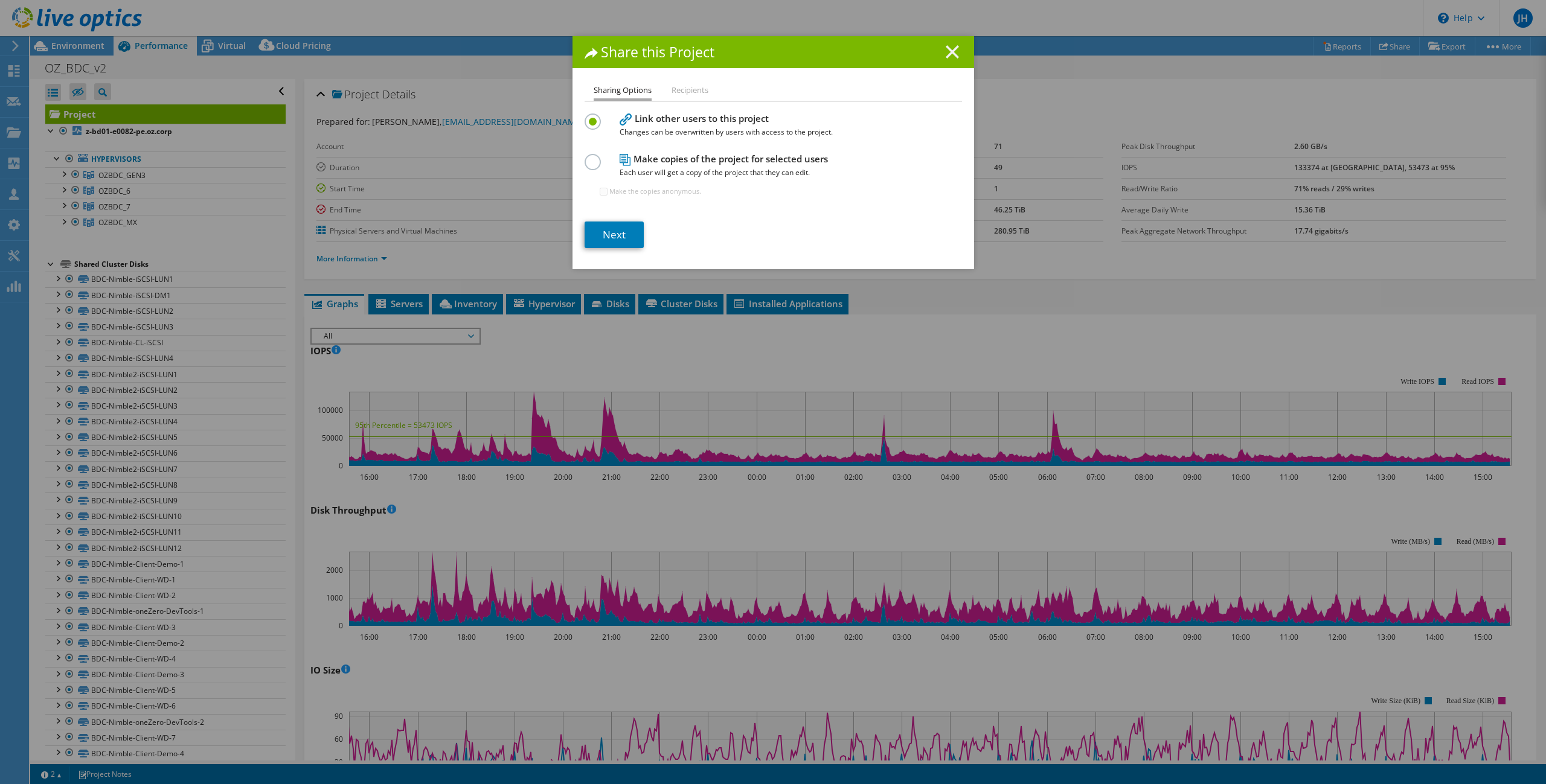
click at [953, 47] on line at bounding box center [952, 52] width 12 height 12
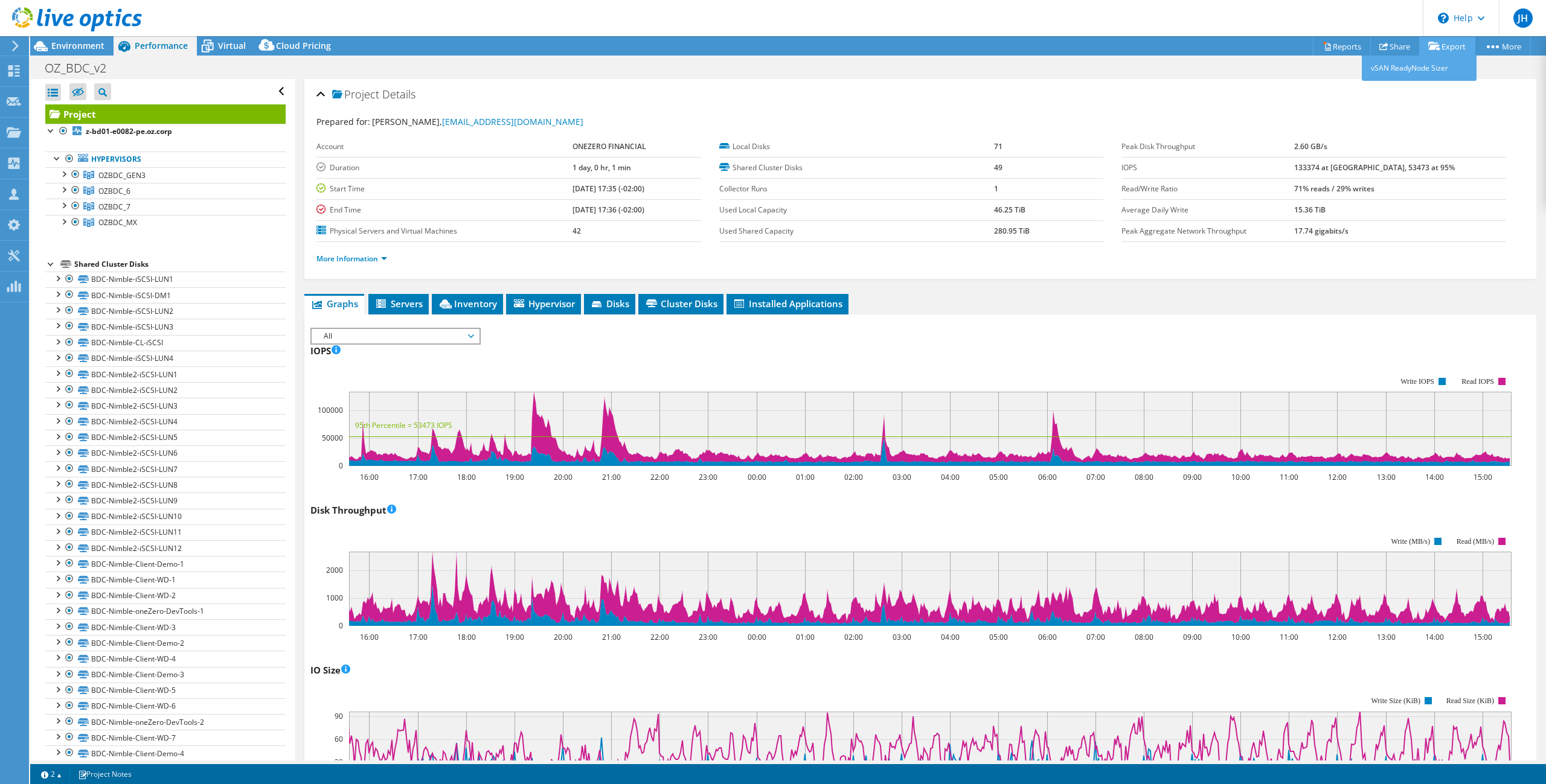
click at [1444, 47] on link "Export" at bounding box center [1447, 46] width 56 height 19
click at [1329, 42] on link "Reports" at bounding box center [1342, 46] width 58 height 19
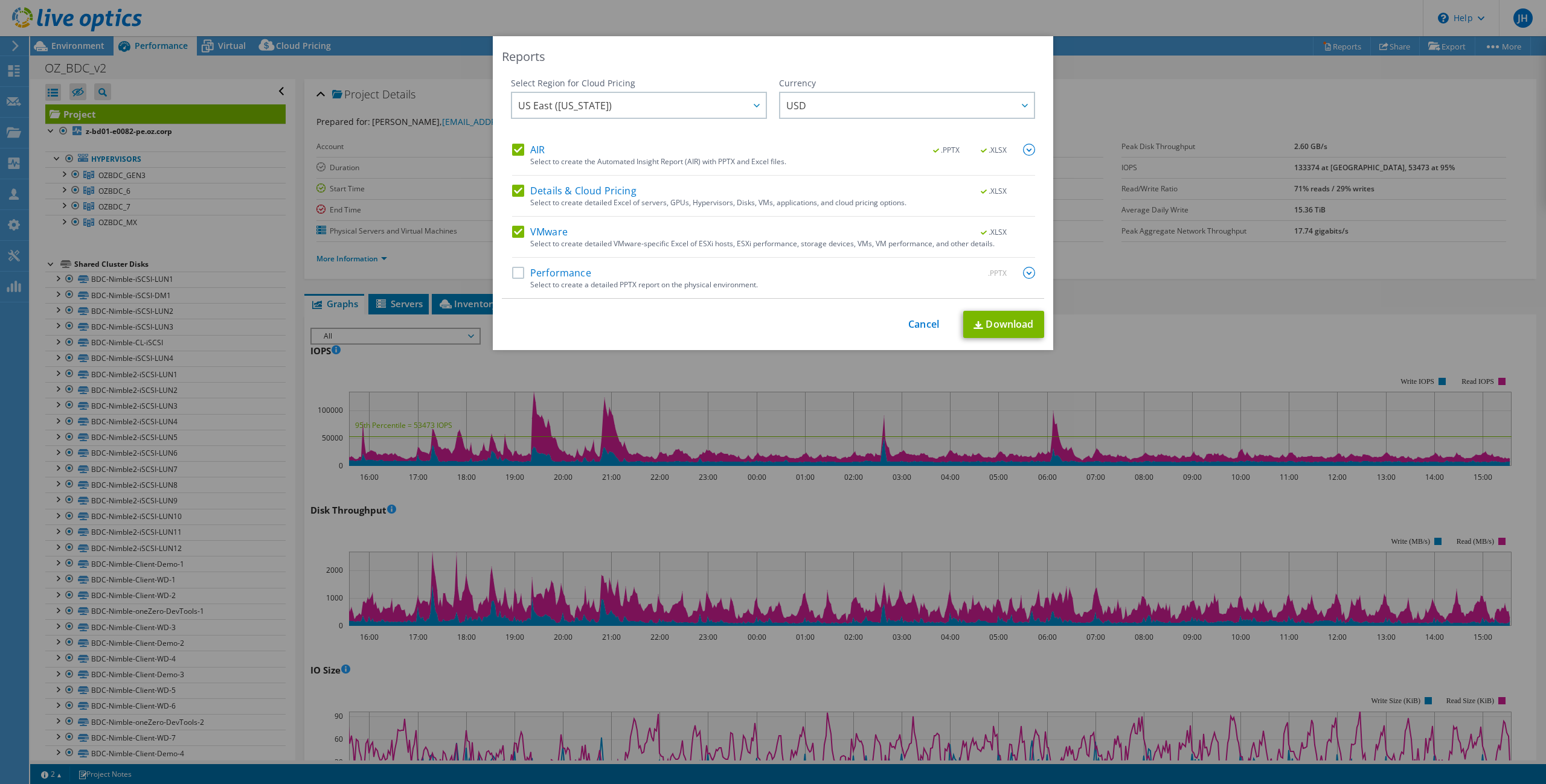
click at [514, 274] on label "Performance" at bounding box center [551, 272] width 79 height 12
click at [0, 0] on input "Performance" at bounding box center [0, 0] width 0 height 0
click at [520, 230] on label "VMware" at bounding box center [540, 231] width 56 height 12
click at [0, 0] on input "VMware" at bounding box center [0, 0] width 0 height 0
click at [516, 190] on label "Details & Cloud Pricing" at bounding box center [574, 190] width 125 height 12
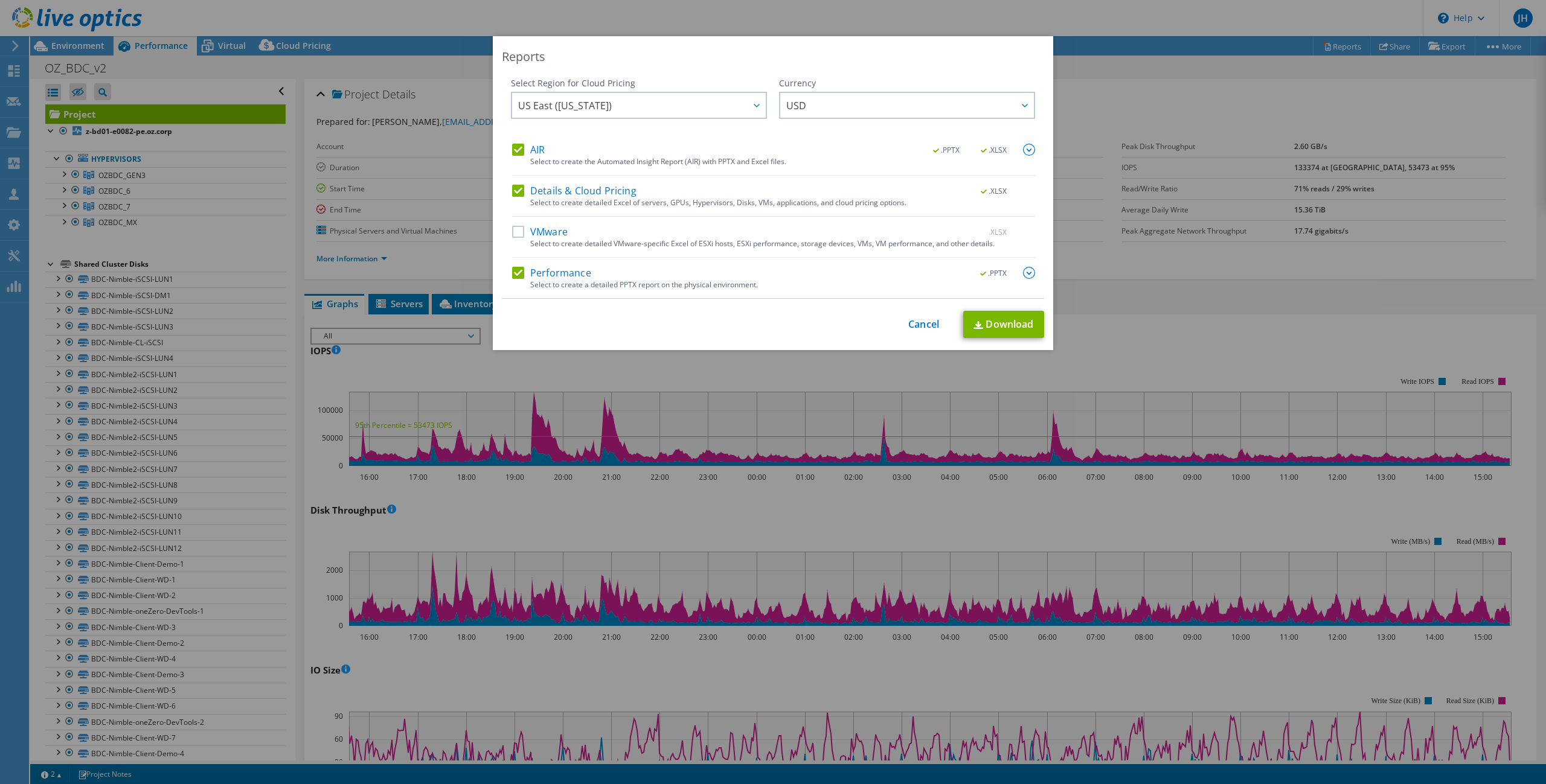
click at [0, 0] on input "Details & Cloud Pricing" at bounding box center [0, 0] width 0 height 0
click at [515, 149] on label "AIR" at bounding box center [528, 149] width 33 height 12
click at [0, 0] on input "AIR" at bounding box center [0, 0] width 0 height 0
click at [996, 320] on link "Download" at bounding box center [1004, 324] width 81 height 27
click at [1314, 3] on div "Reports Select Region for Cloud Pricing Asia Pacific ([GEOGRAPHIC_DATA]) [GEOGR…" at bounding box center [773, 392] width 1546 height 784
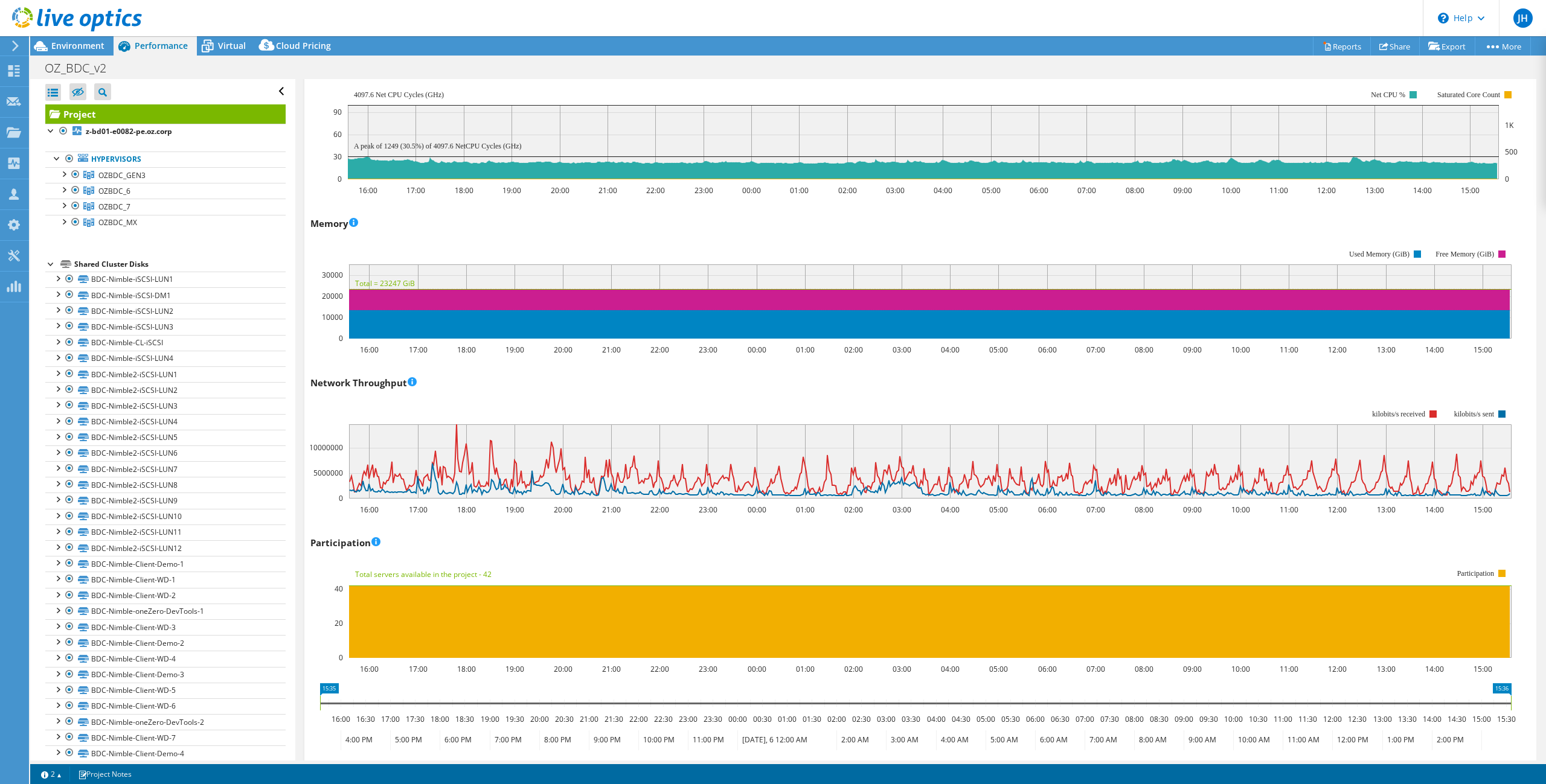
scroll to position [1157, 0]
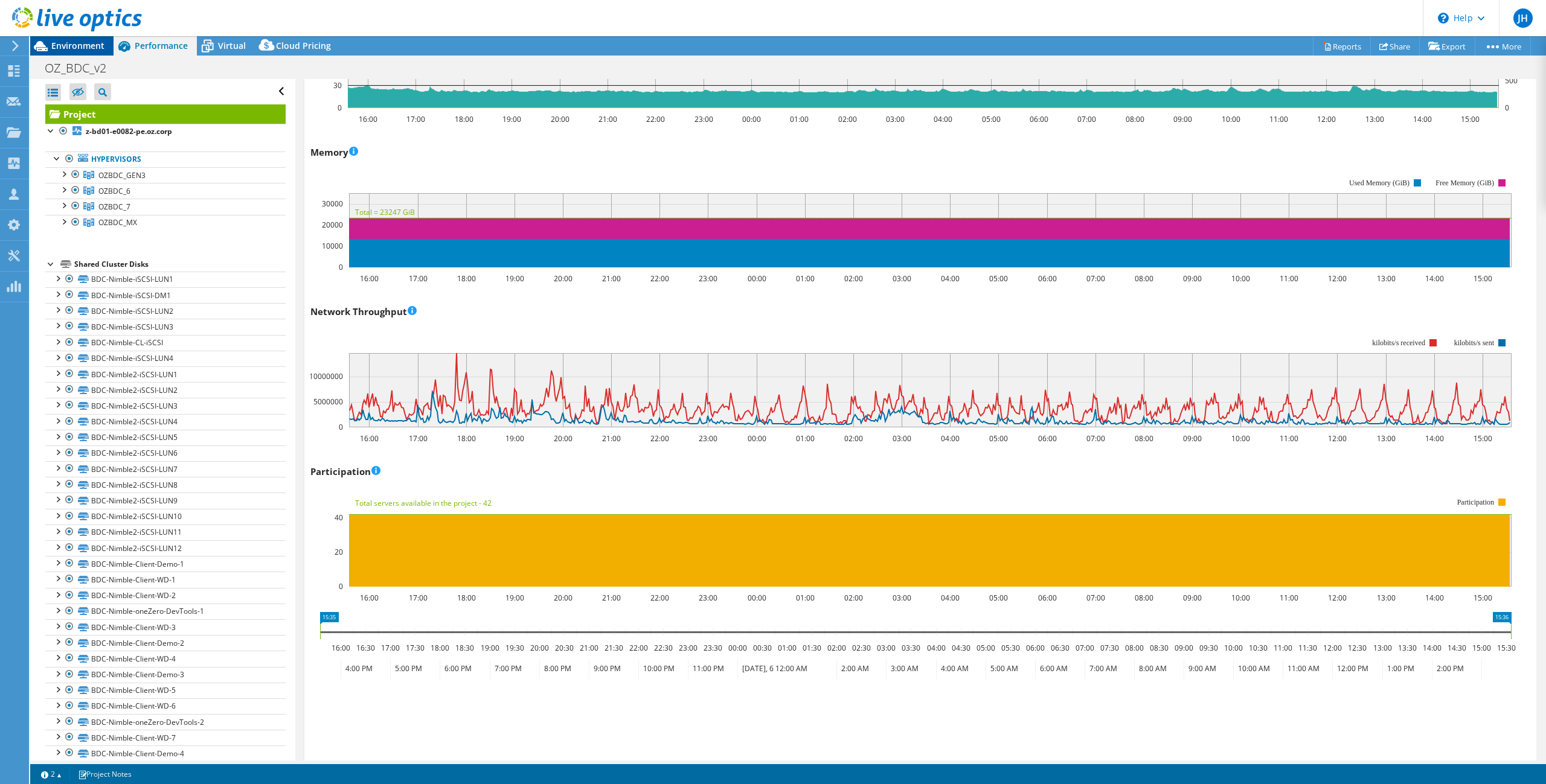
drag, startPoint x: 92, startPoint y: 44, endPoint x: 102, endPoint y: 47, distance: 10.4
click at [92, 44] on span "Environment" at bounding box center [78, 45] width 53 height 11
